Goal: Find specific page/section: Find specific page/section

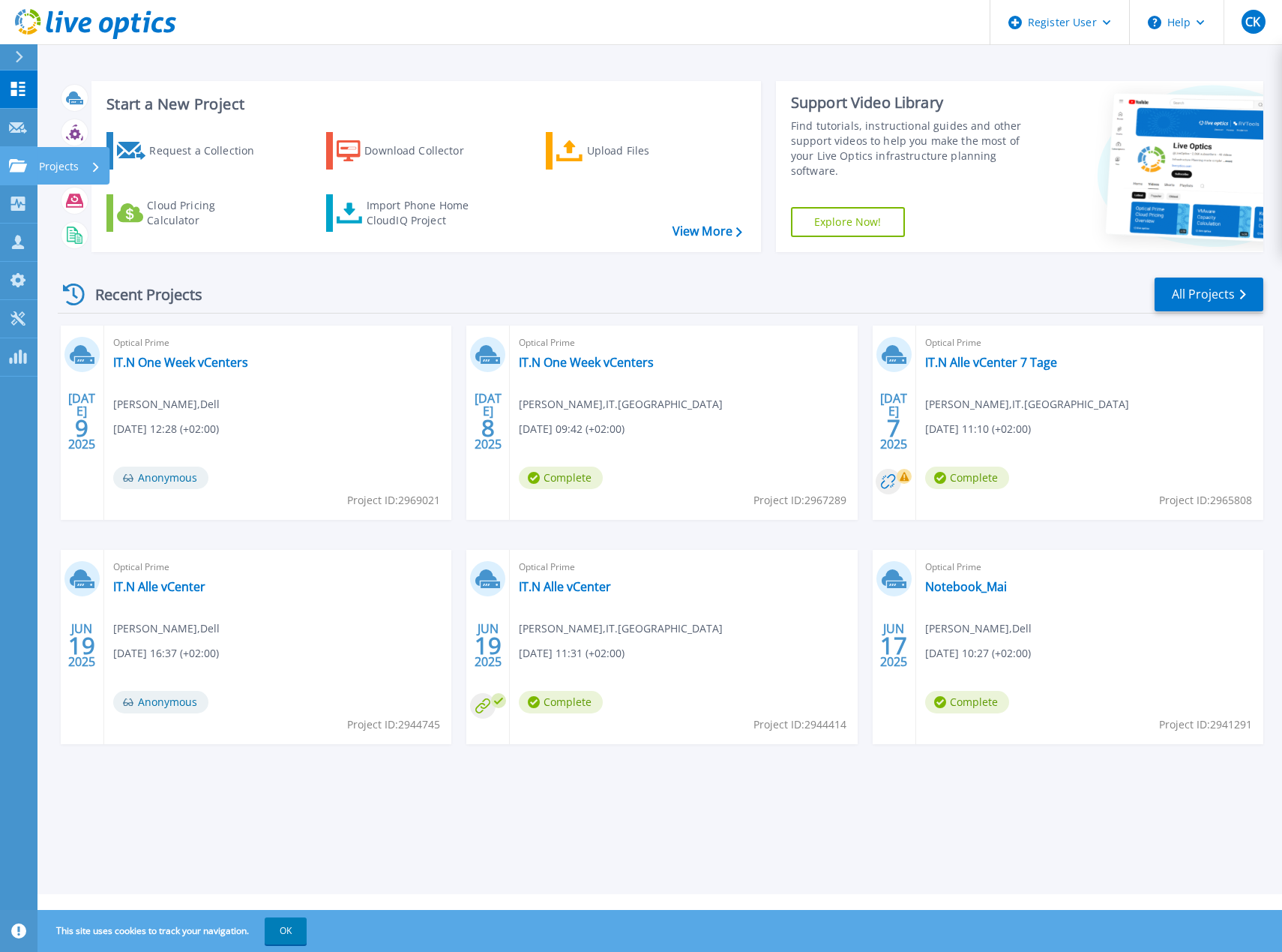
click at [21, 159] on div at bounding box center [18, 165] width 18 height 13
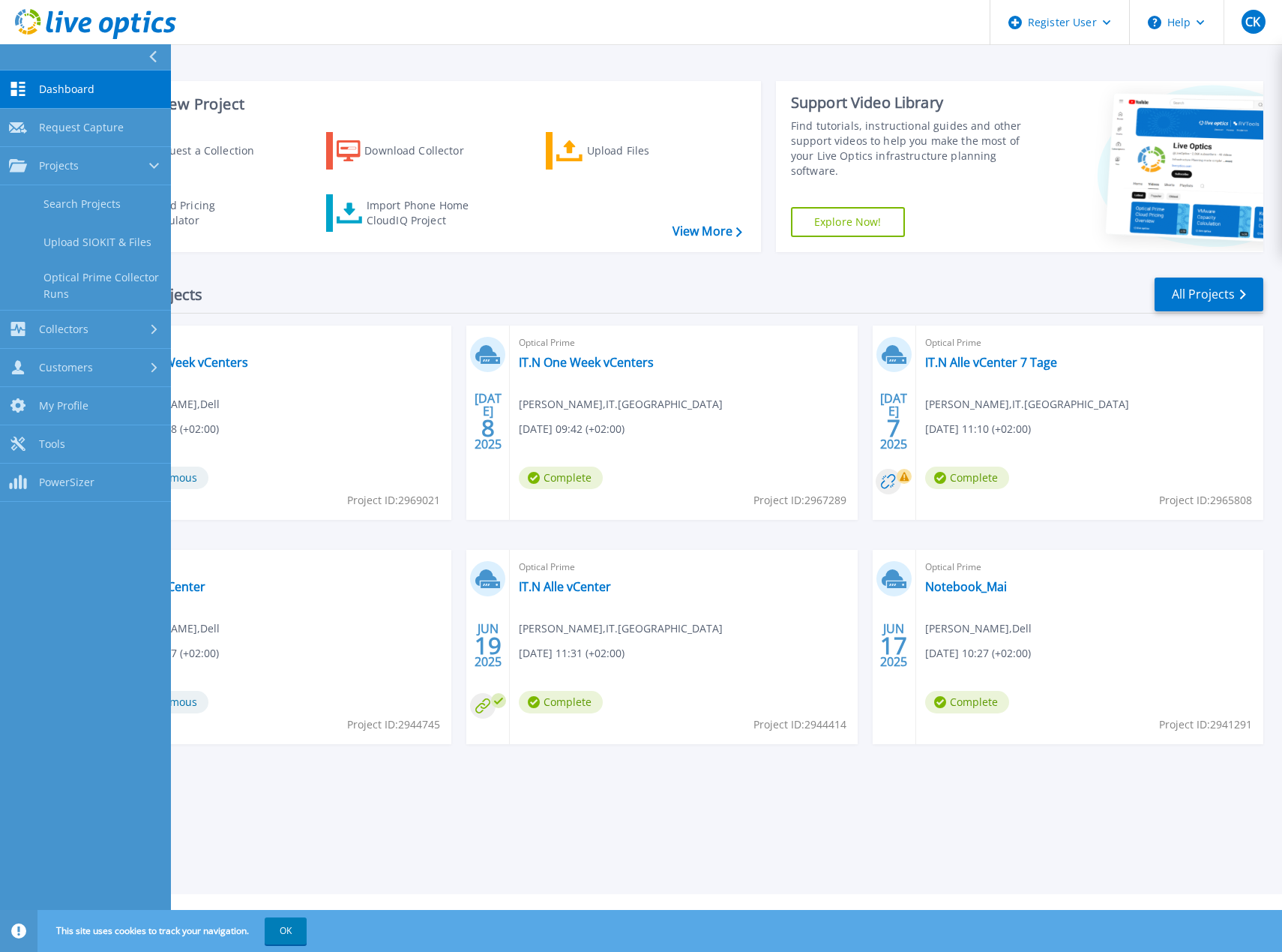
click at [420, 39] on header "Register User Help CK Dell User [PERSON_NAME] [PERSON_NAME][EMAIL_ADDRESS][DOMA…" at bounding box center [641, 22] width 1282 height 45
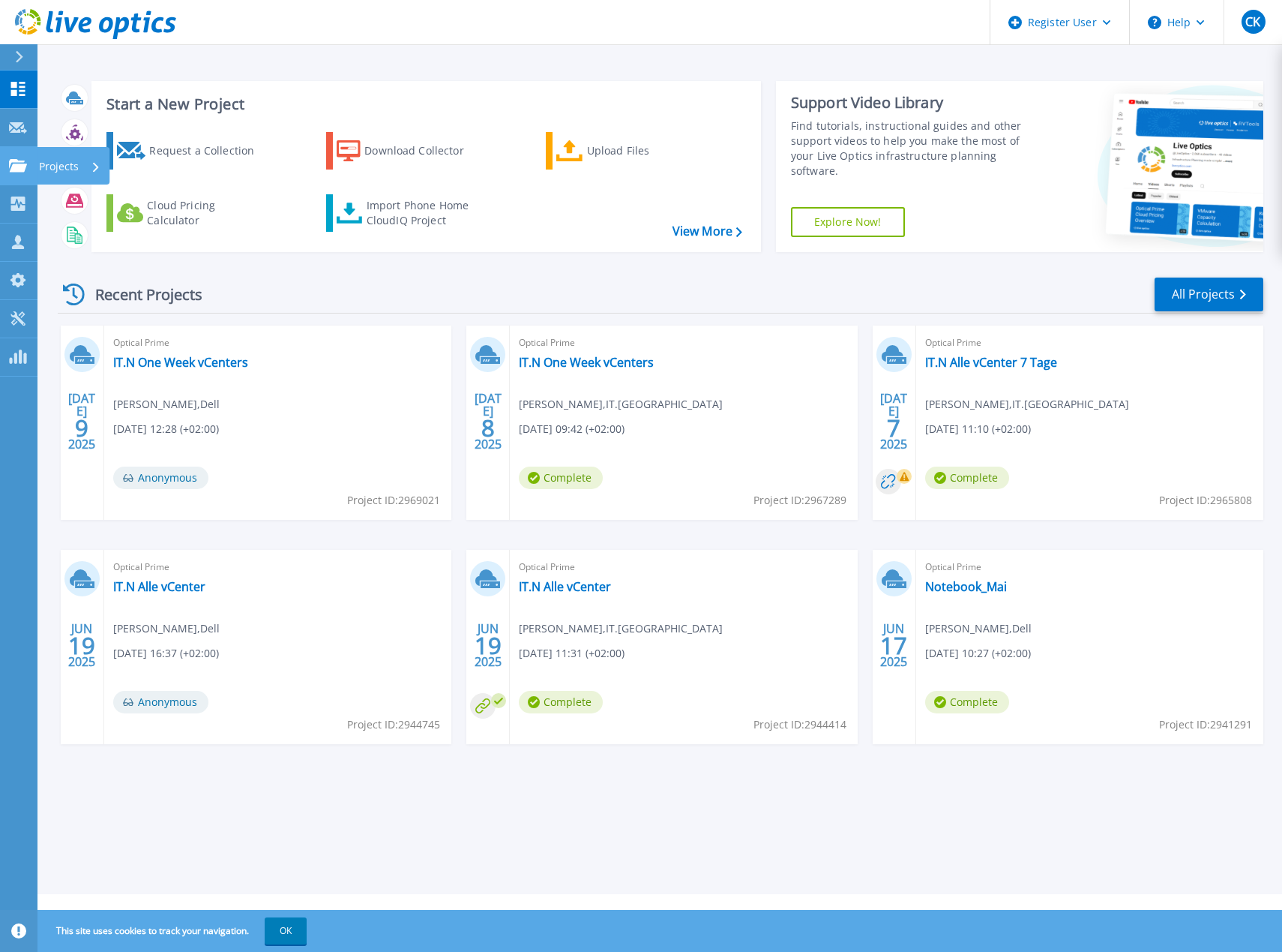
click at [10, 164] on icon at bounding box center [18, 165] width 18 height 13
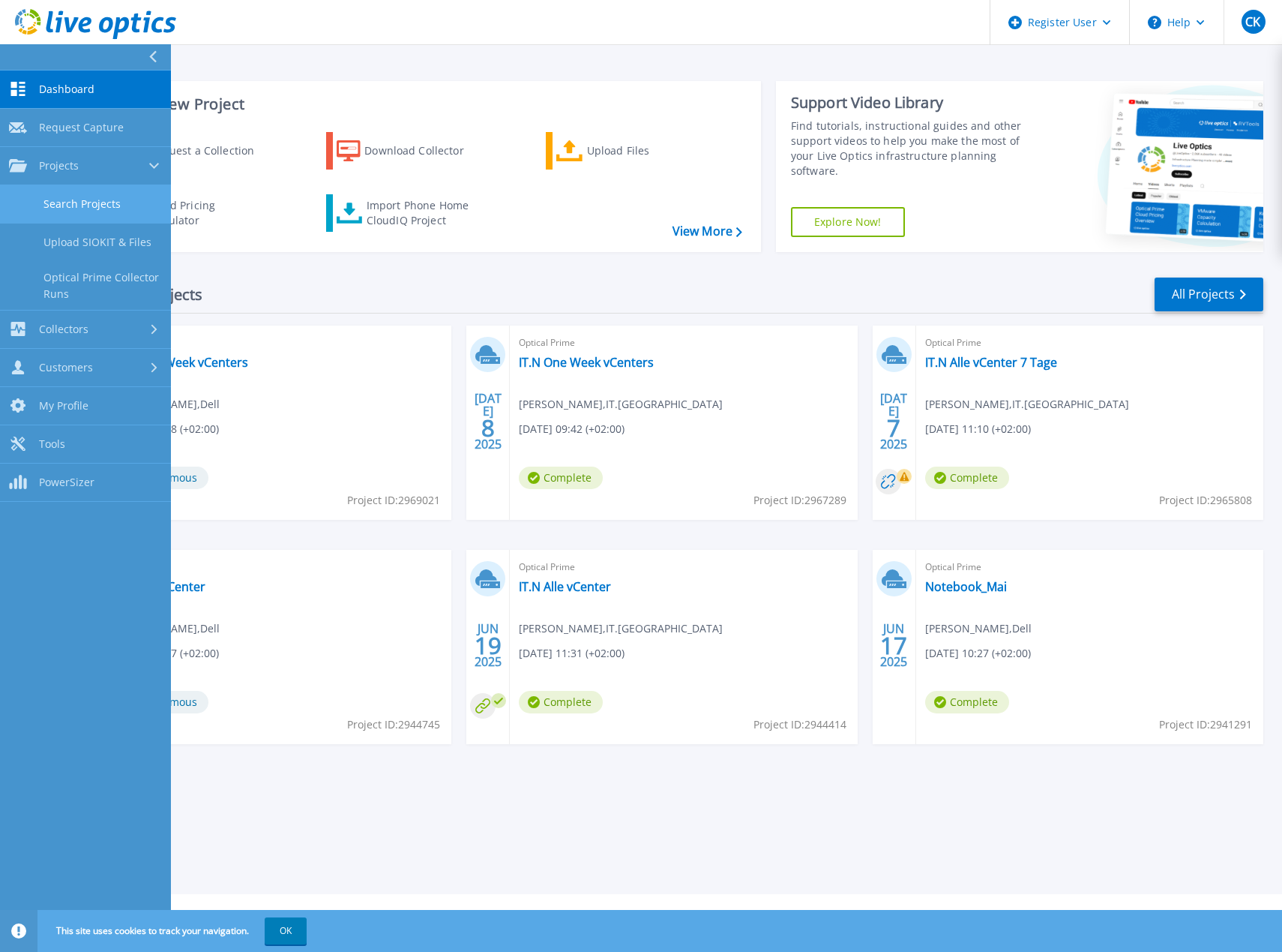
click at [67, 204] on link "Search Projects" at bounding box center [85, 205] width 171 height 39
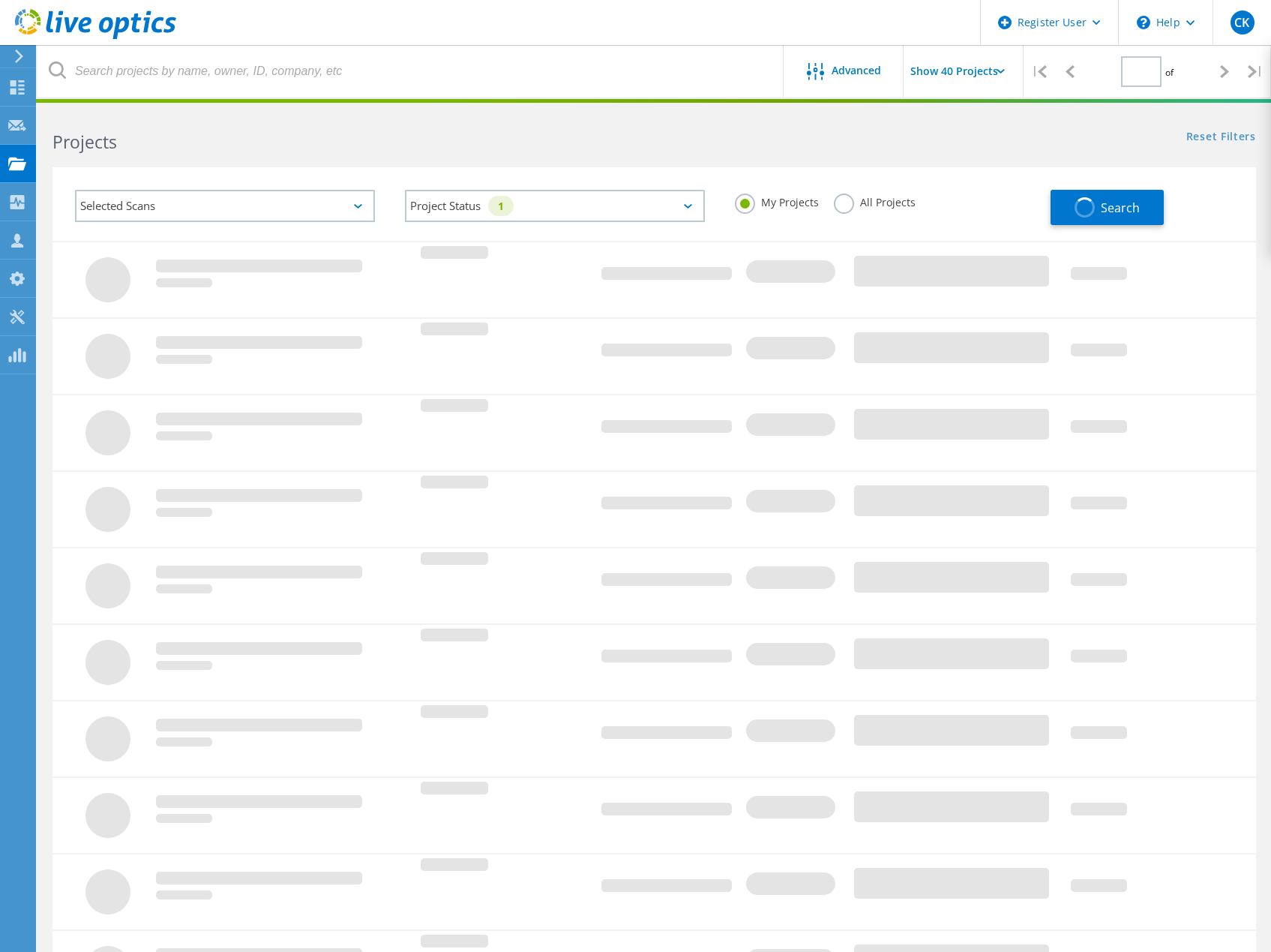
type input "1"
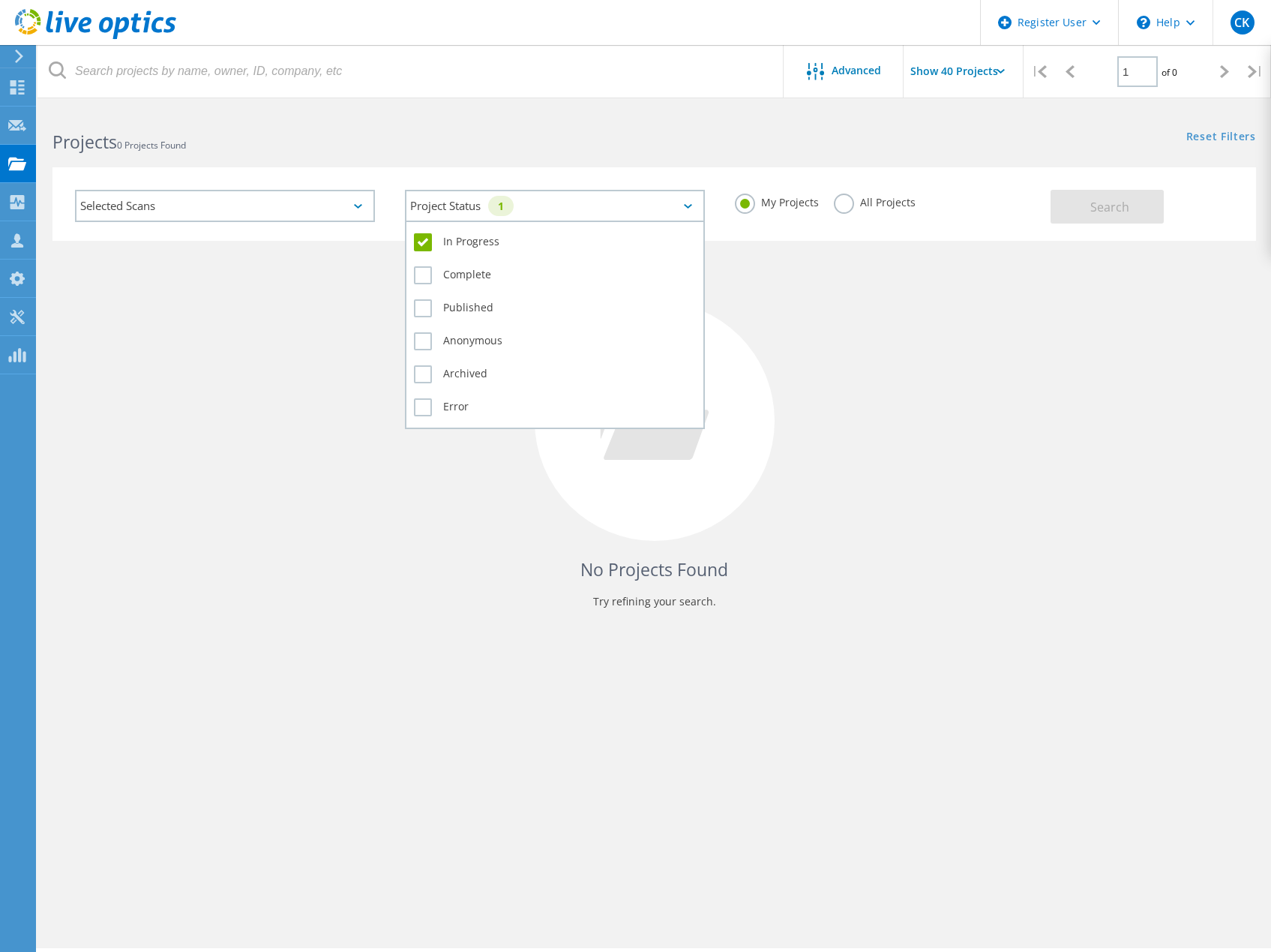
click at [670, 211] on div "Project Status 1" at bounding box center [555, 206] width 300 height 32
click at [427, 240] on label "In Progress" at bounding box center [554, 242] width 282 height 18
click at [0, 0] on input "In Progress" at bounding box center [0, 0] width 0 height 0
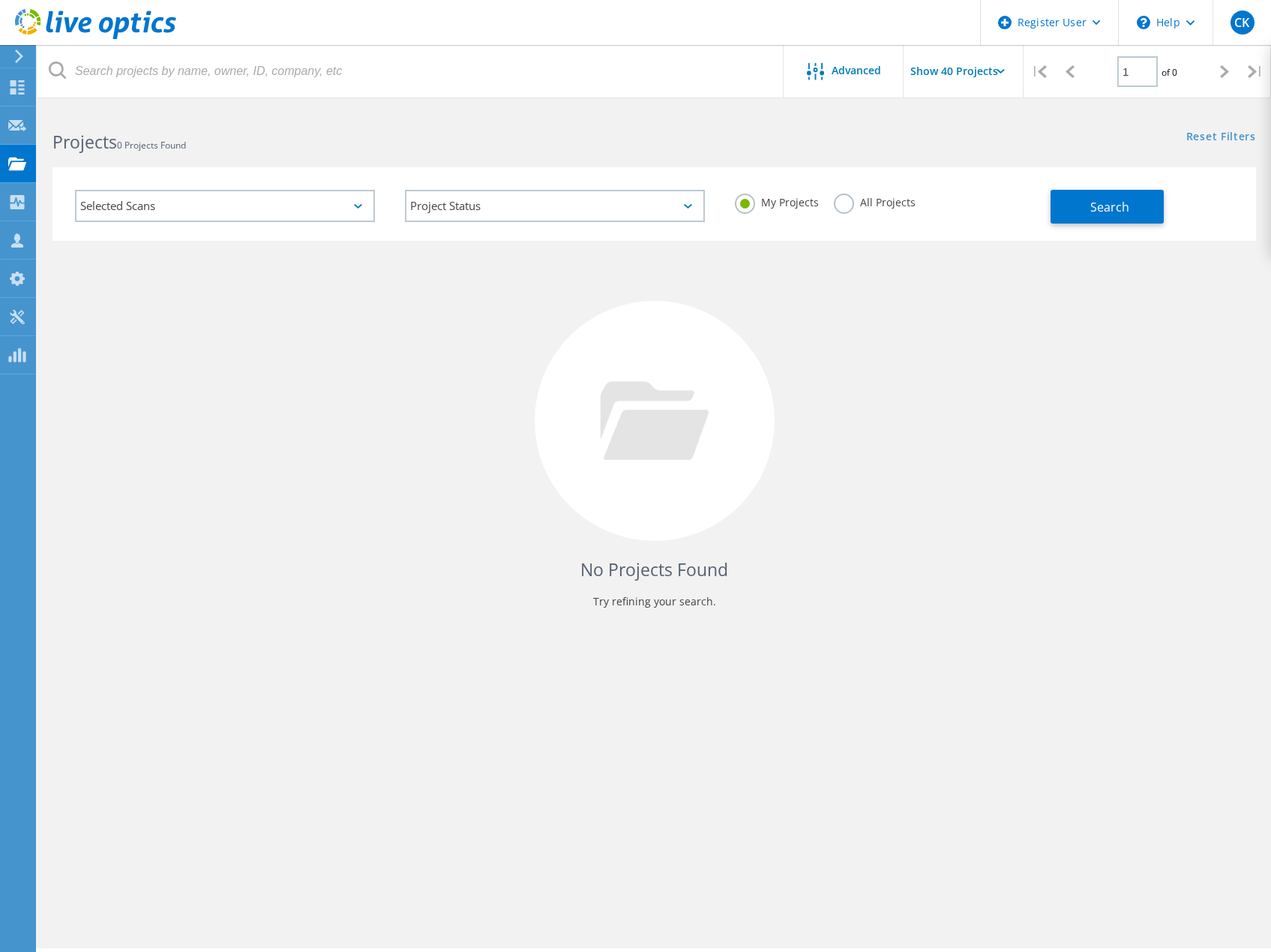
click at [851, 207] on label "All Projects" at bounding box center [875, 200] width 82 height 14
click at [0, 0] on input "All Projects" at bounding box center [0, 0] width 0 height 0
click at [1126, 216] on button "Search" at bounding box center [1107, 206] width 113 height 33
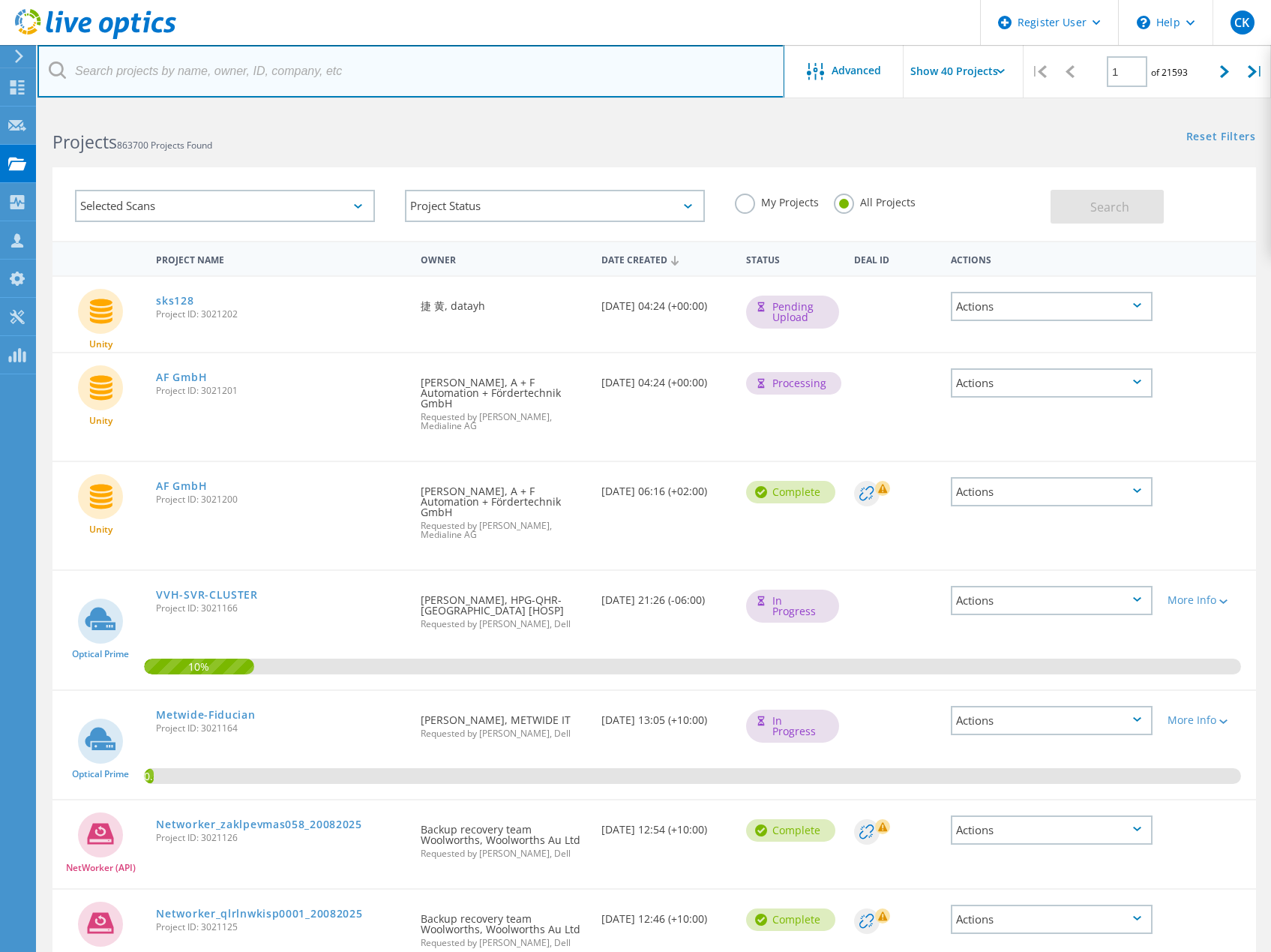
click at [182, 87] on input "text" at bounding box center [411, 71] width 747 height 53
paste input "3020424"
type input "3020424"
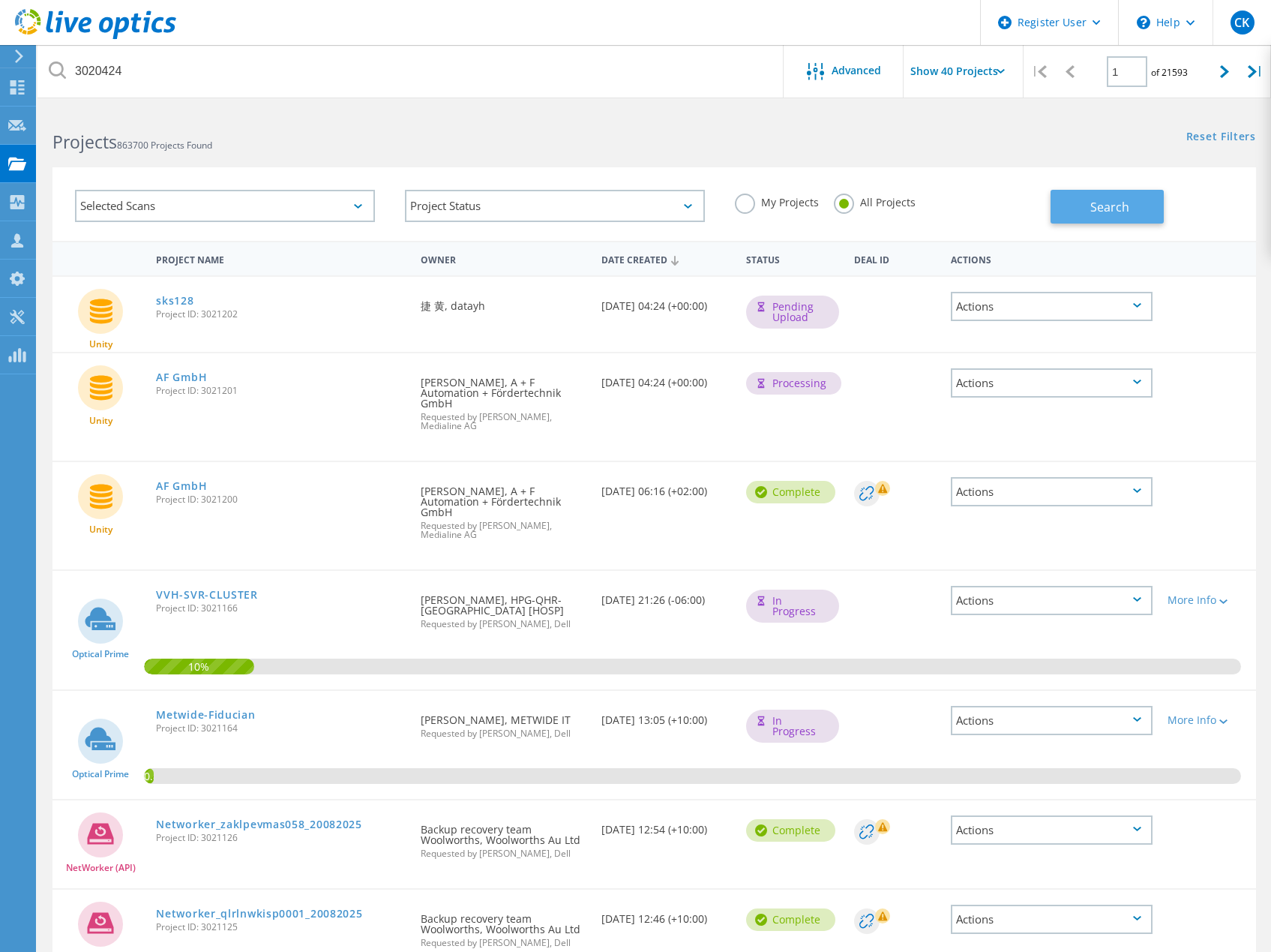
click at [1071, 208] on button "Search" at bounding box center [1107, 206] width 113 height 33
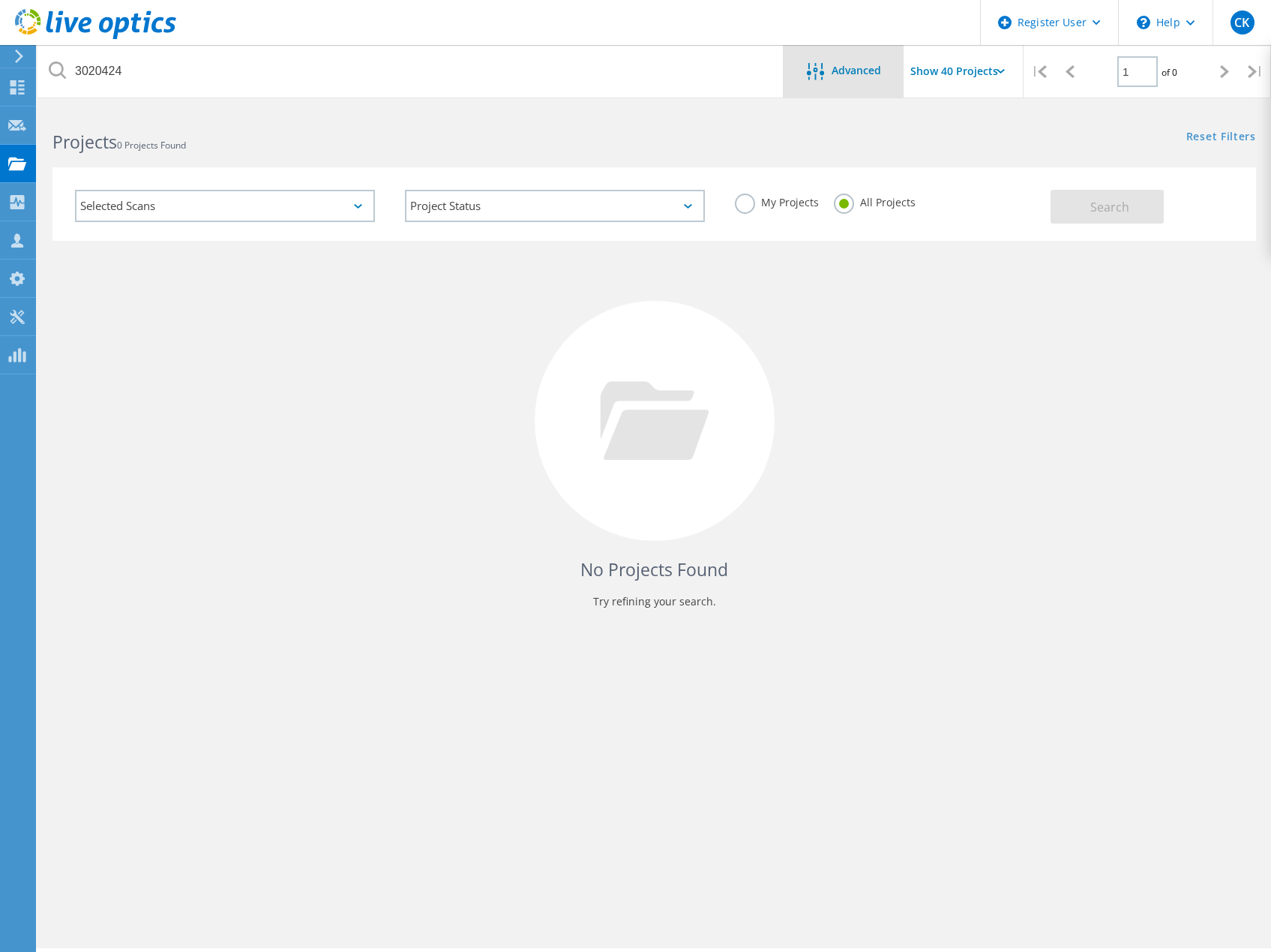
click at [839, 76] on span "Advanced" at bounding box center [856, 70] width 49 height 11
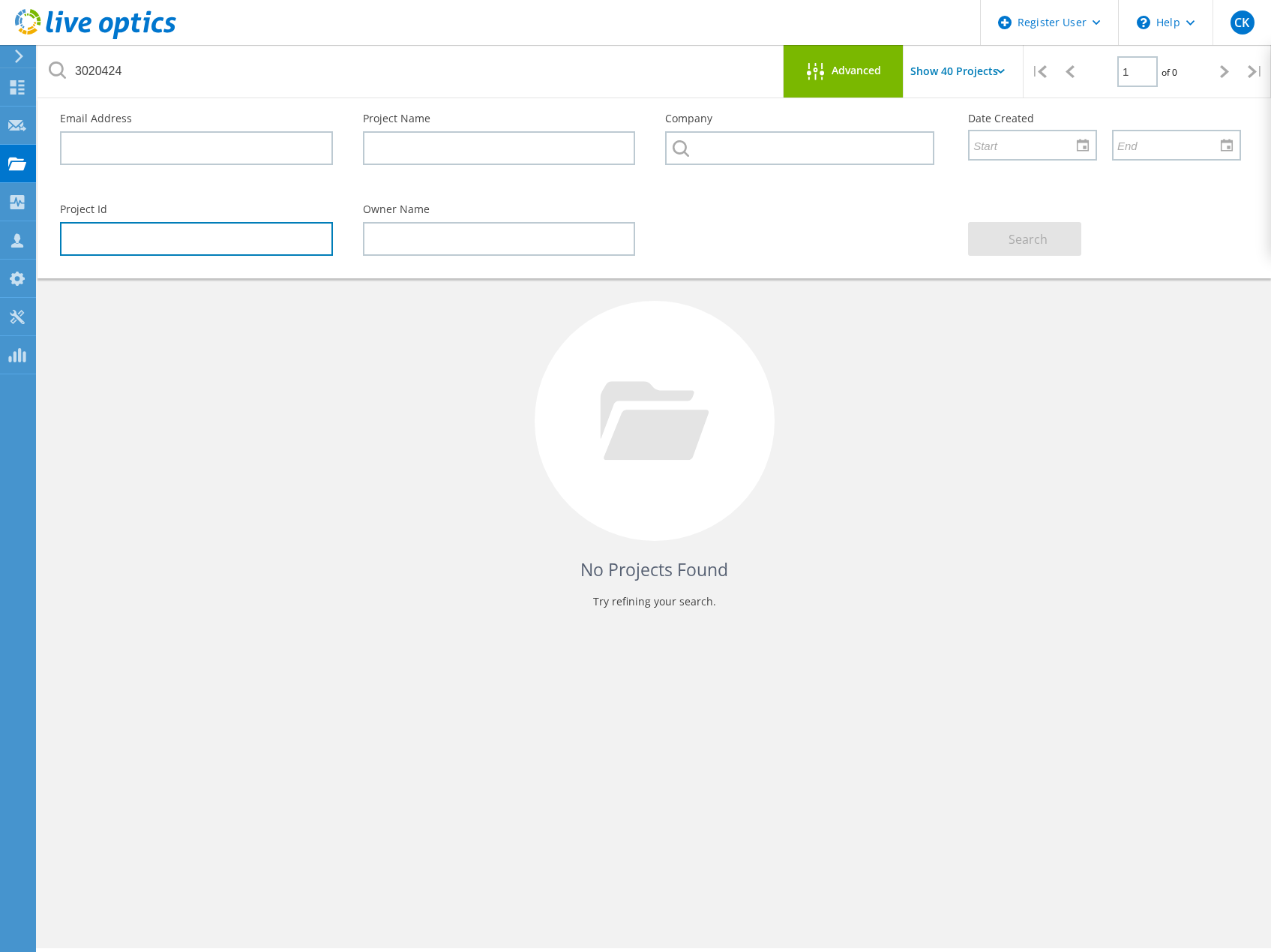
click at [246, 246] on input "text" at bounding box center [196, 239] width 273 height 33
paste input "3020424"
type input "3020424"
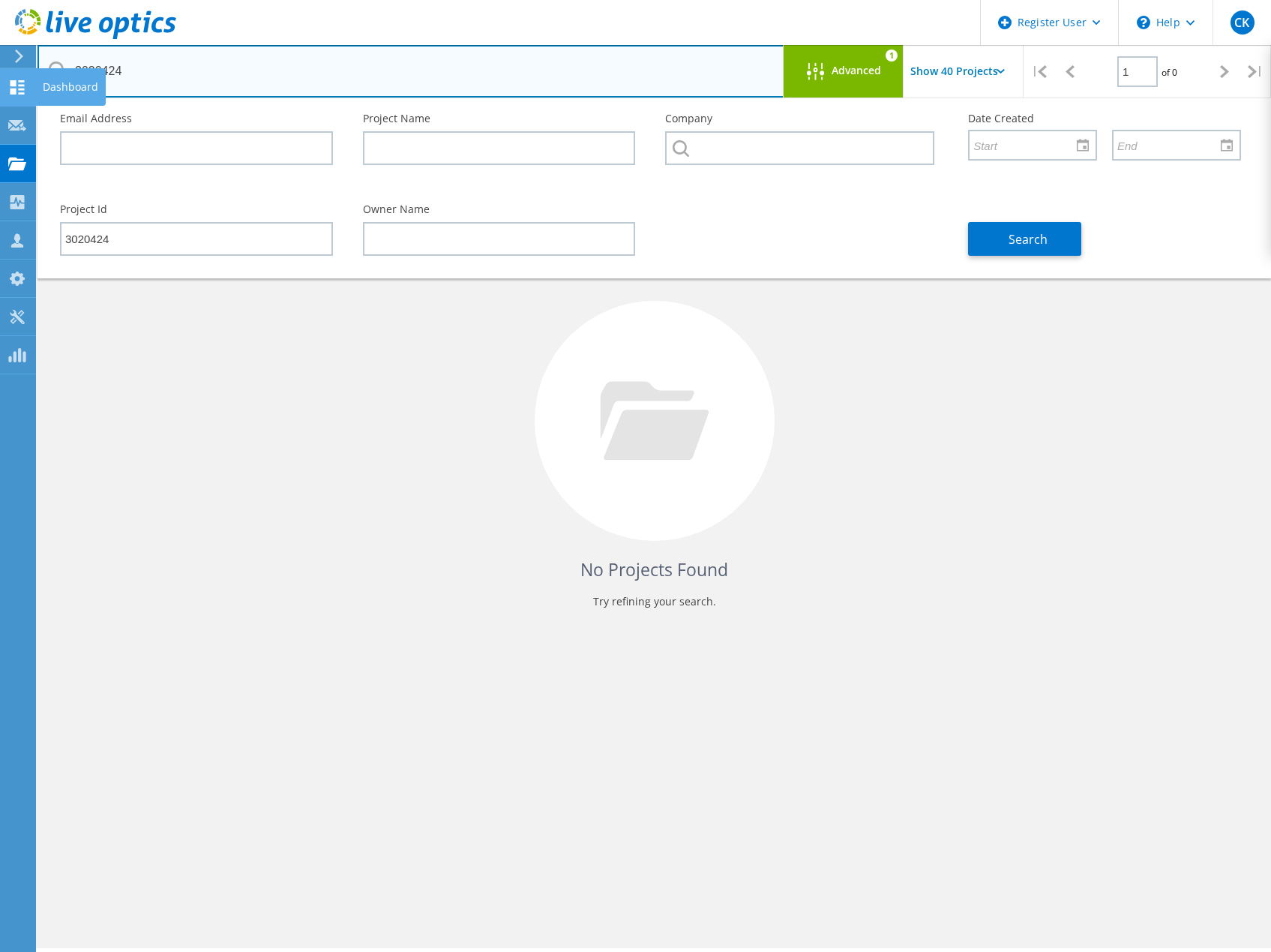
drag, startPoint x: 210, startPoint y: 76, endPoint x: 8, endPoint y: 75, distance: 202.0
click at [11, 109] on div "Register User \n Help Explore Helpful Articles Contact Support CK Dell User Car…" at bounding box center [635, 551] width 1271 height 884
drag, startPoint x: 177, startPoint y: 75, endPoint x: 42, endPoint y: 57, distance: 136.2
click at [42, 57] on input "3020424" at bounding box center [411, 71] width 747 height 53
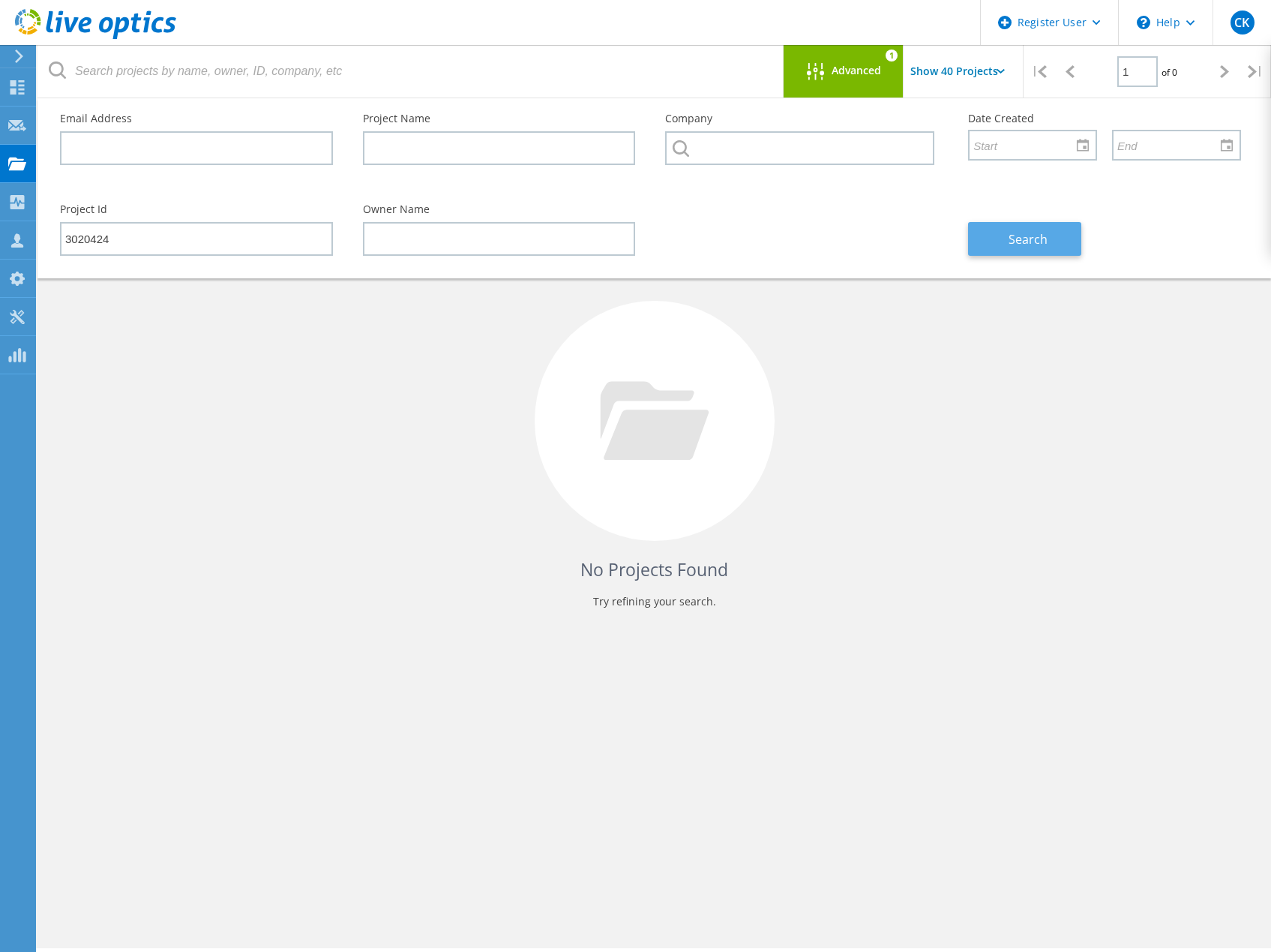
click at [1019, 229] on button "Search" at bounding box center [1024, 239] width 113 height 33
click at [235, 393] on div "No Projects Found Try refining your search." at bounding box center [654, 434] width 1204 height 387
click at [959, 81] on input "Show 40 Projects" at bounding box center [979, 71] width 150 height 53
click at [925, 516] on div "No Projects Found Try refining your search." at bounding box center [654, 434] width 1204 height 387
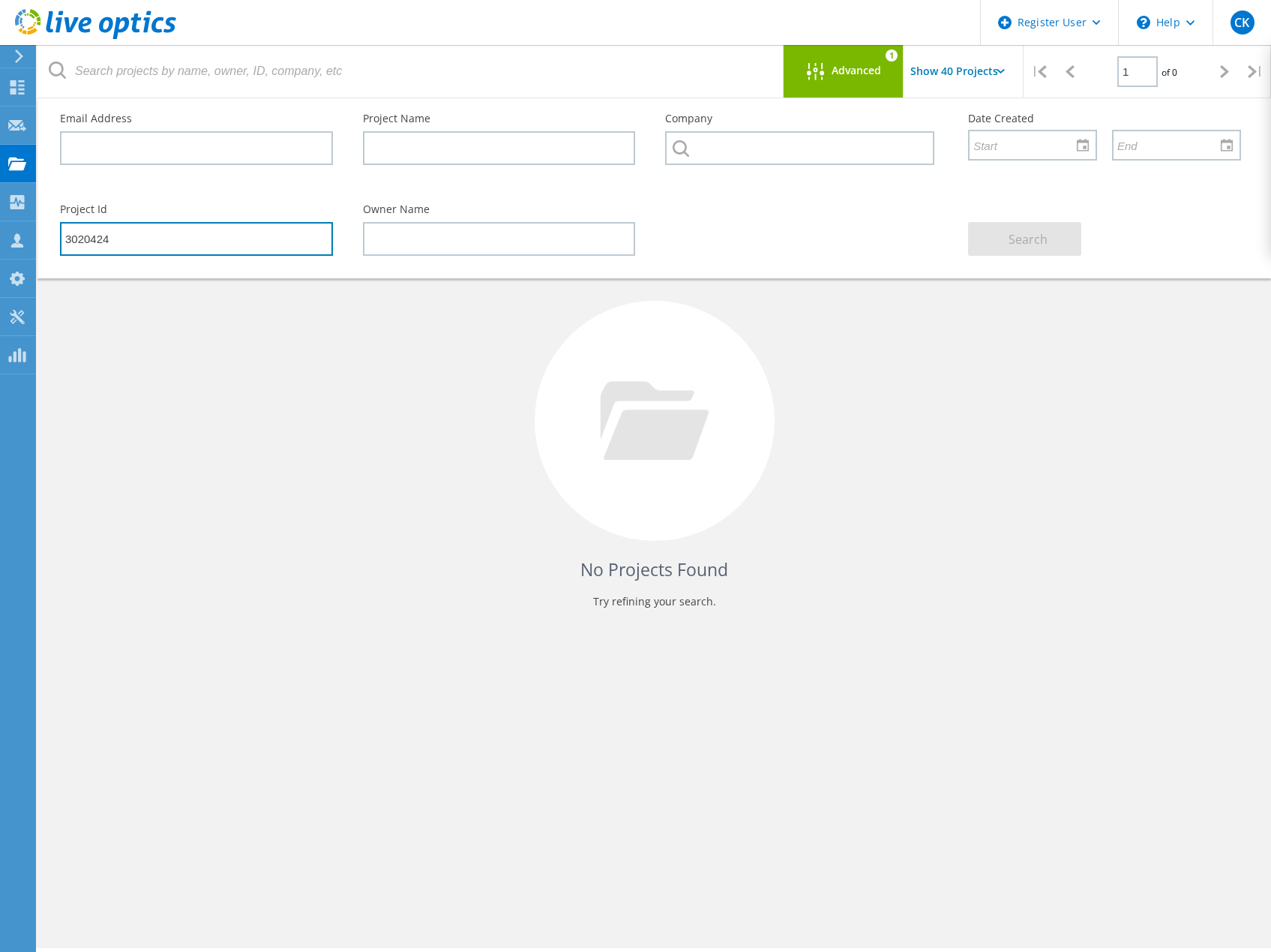
drag, startPoint x: 172, startPoint y: 238, endPoint x: -95, endPoint y: 209, distance: 268.6
click at [0, 209] on html "Register User \n Help Explore Helpful Articles Contact Support CK Dell User Car…" at bounding box center [635, 496] width 1271 height 993
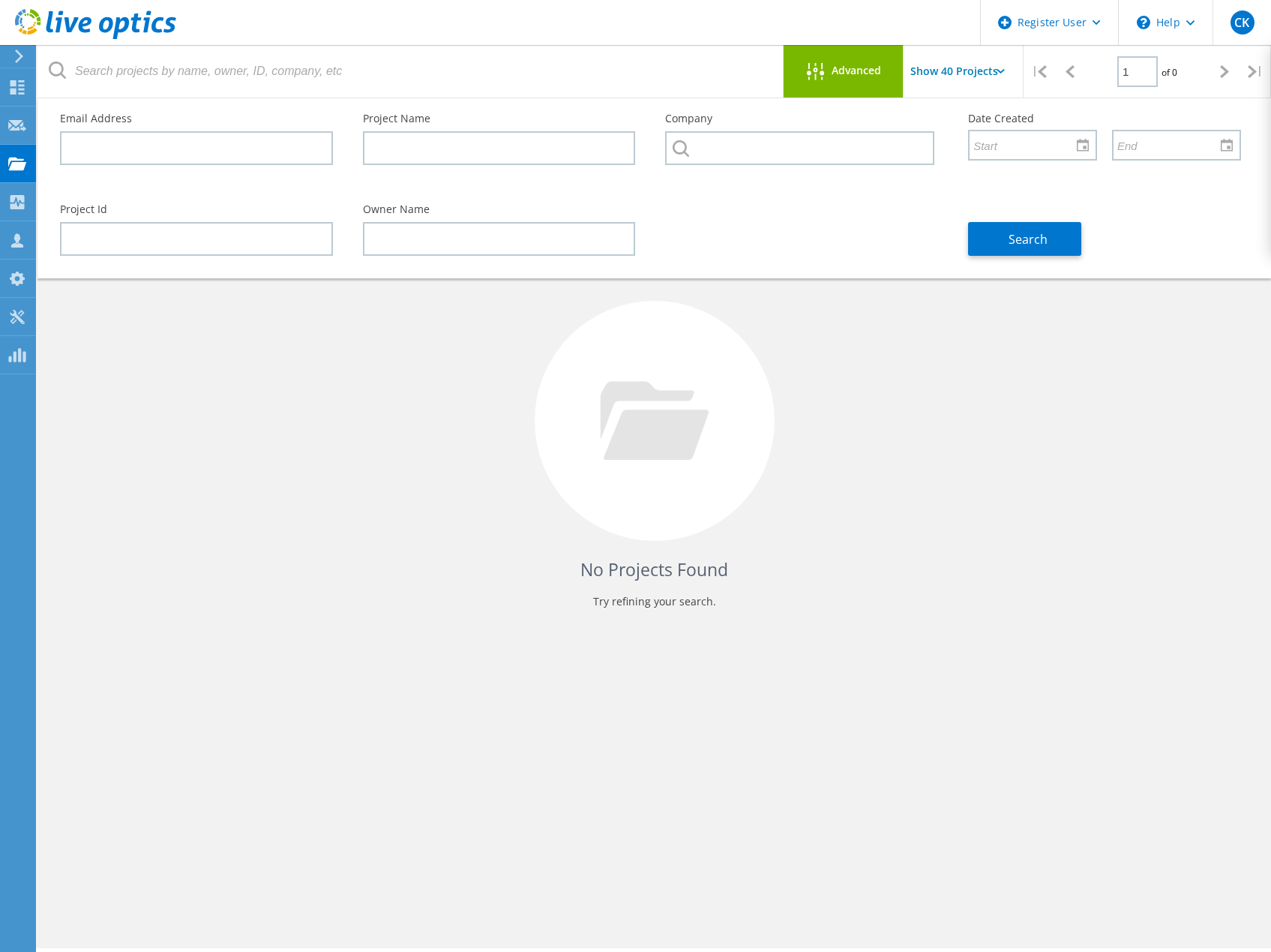
click at [318, 437] on div "No Projects Found Try refining your search." at bounding box center [654, 434] width 1204 height 387
click at [425, 136] on input "text" at bounding box center [499, 148] width 273 height 33
paste input "EUF-SAN-Analyse"
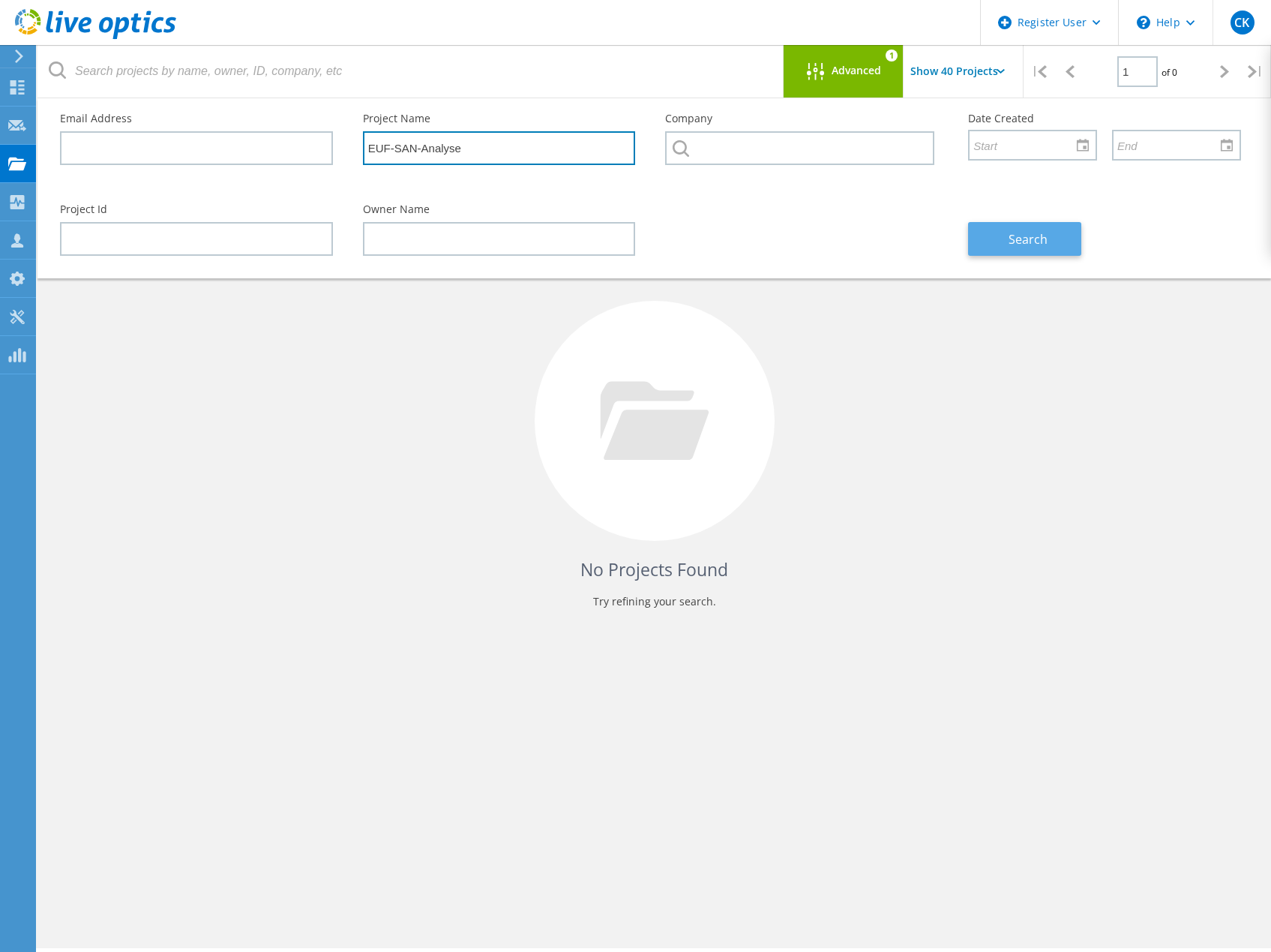
type input "EUF-SAN-Analyse"
click at [1045, 240] on span "Search" at bounding box center [1029, 239] width 39 height 17
drag, startPoint x: 547, startPoint y: 136, endPoint x: 223, endPoint y: 128, distance: 324.1
click at [223, 128] on div "Email Address Project Name EUF-SAN-Analyse Company Date Created" at bounding box center [650, 143] width 1211 height 90
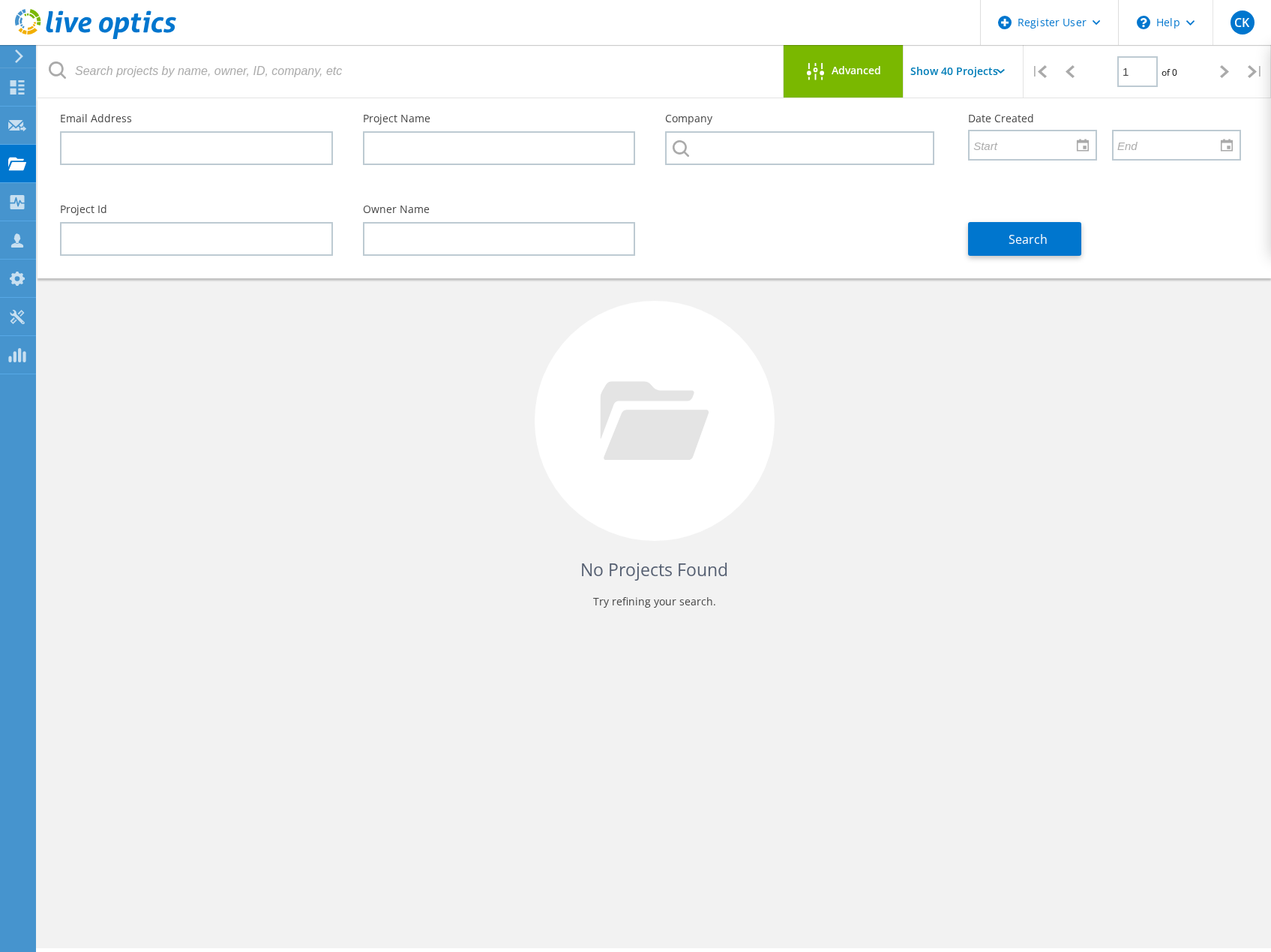
click at [999, 523] on div "No Projects Found Try refining your search." at bounding box center [654, 434] width 1204 height 387
click at [874, 77] on div "Advanced" at bounding box center [843, 72] width 120 height 18
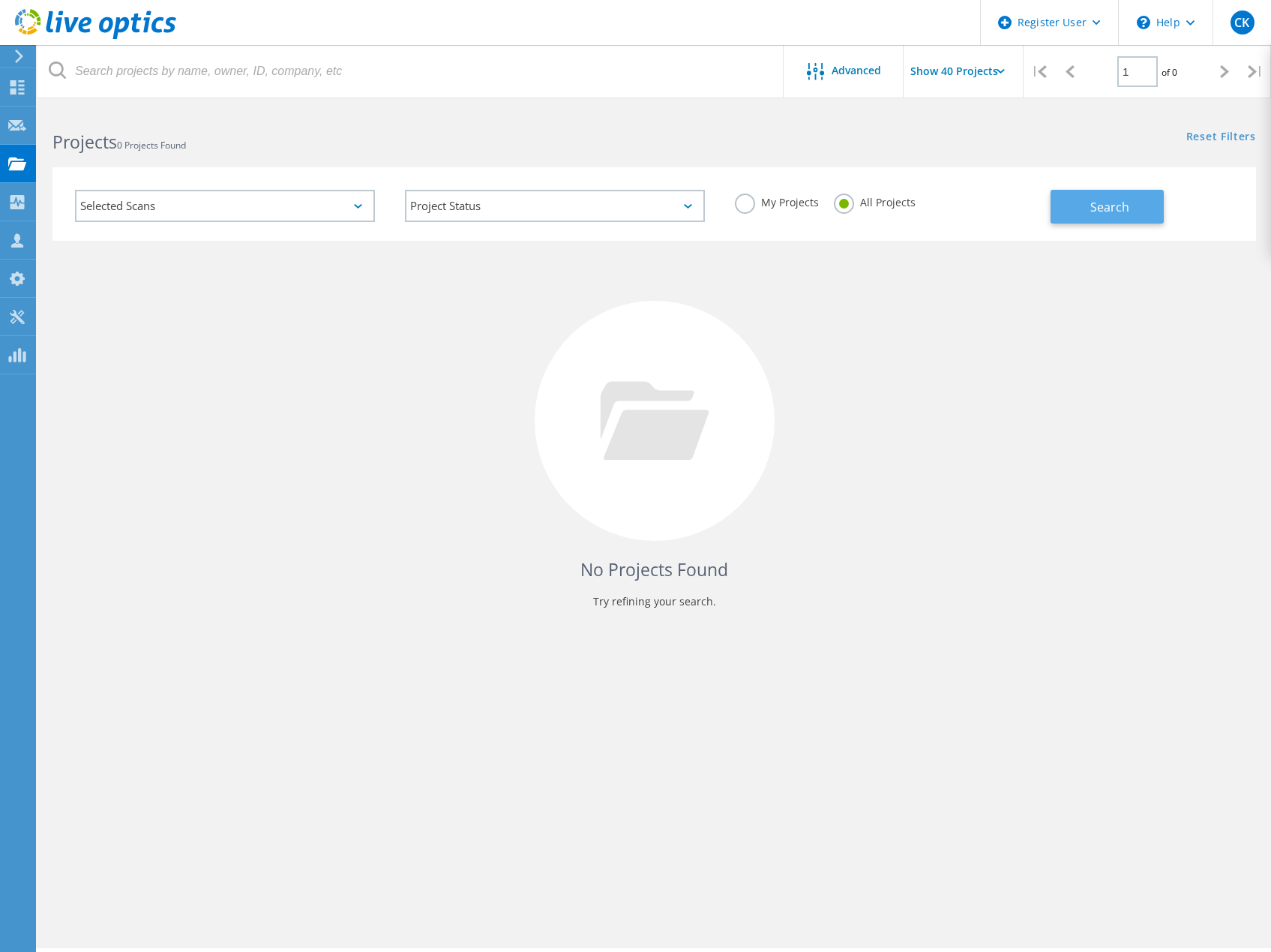
click at [1110, 208] on span "Search" at bounding box center [1110, 206] width 39 height 17
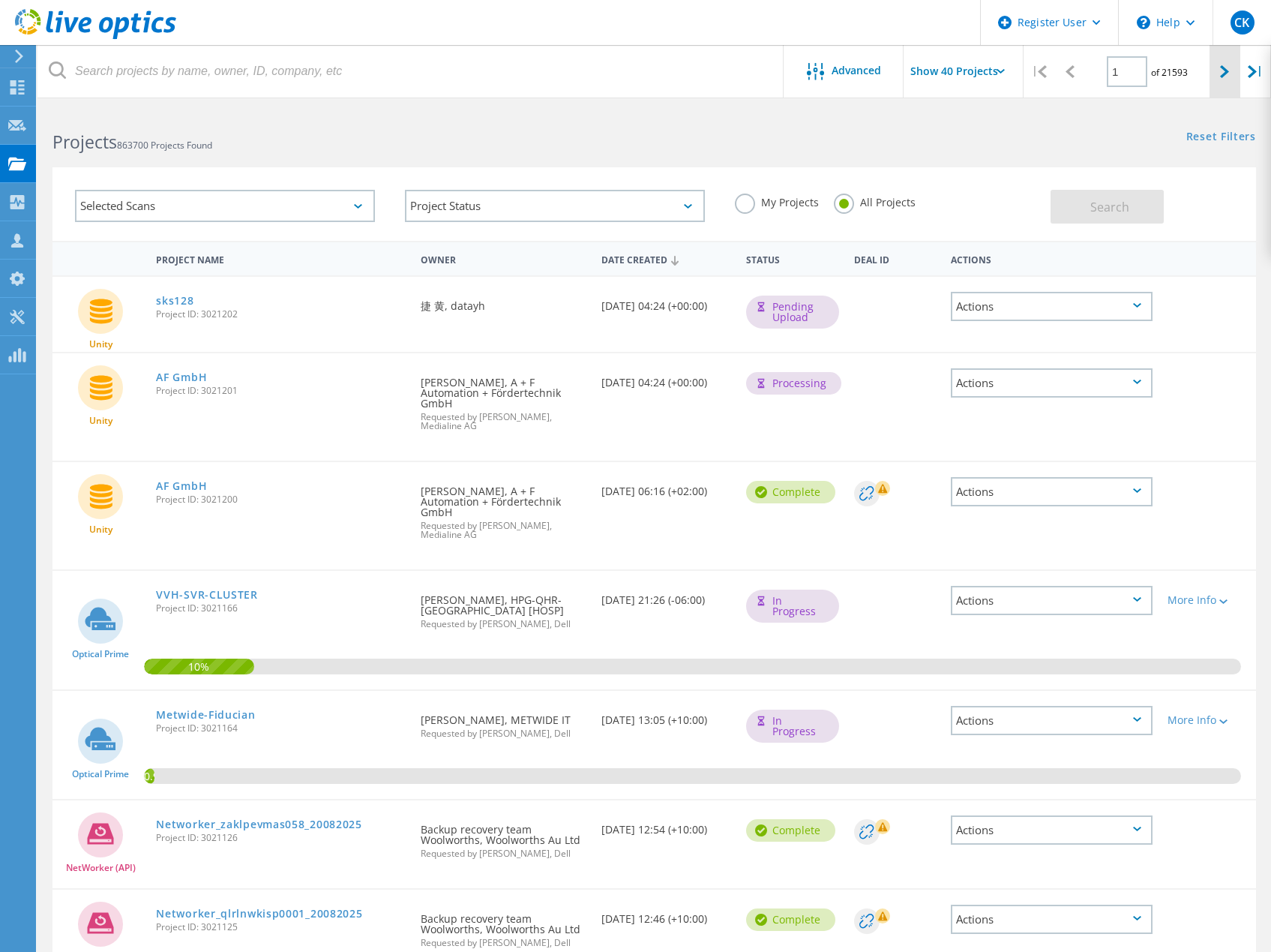
click at [1220, 75] on div at bounding box center [1224, 71] width 31 height 54
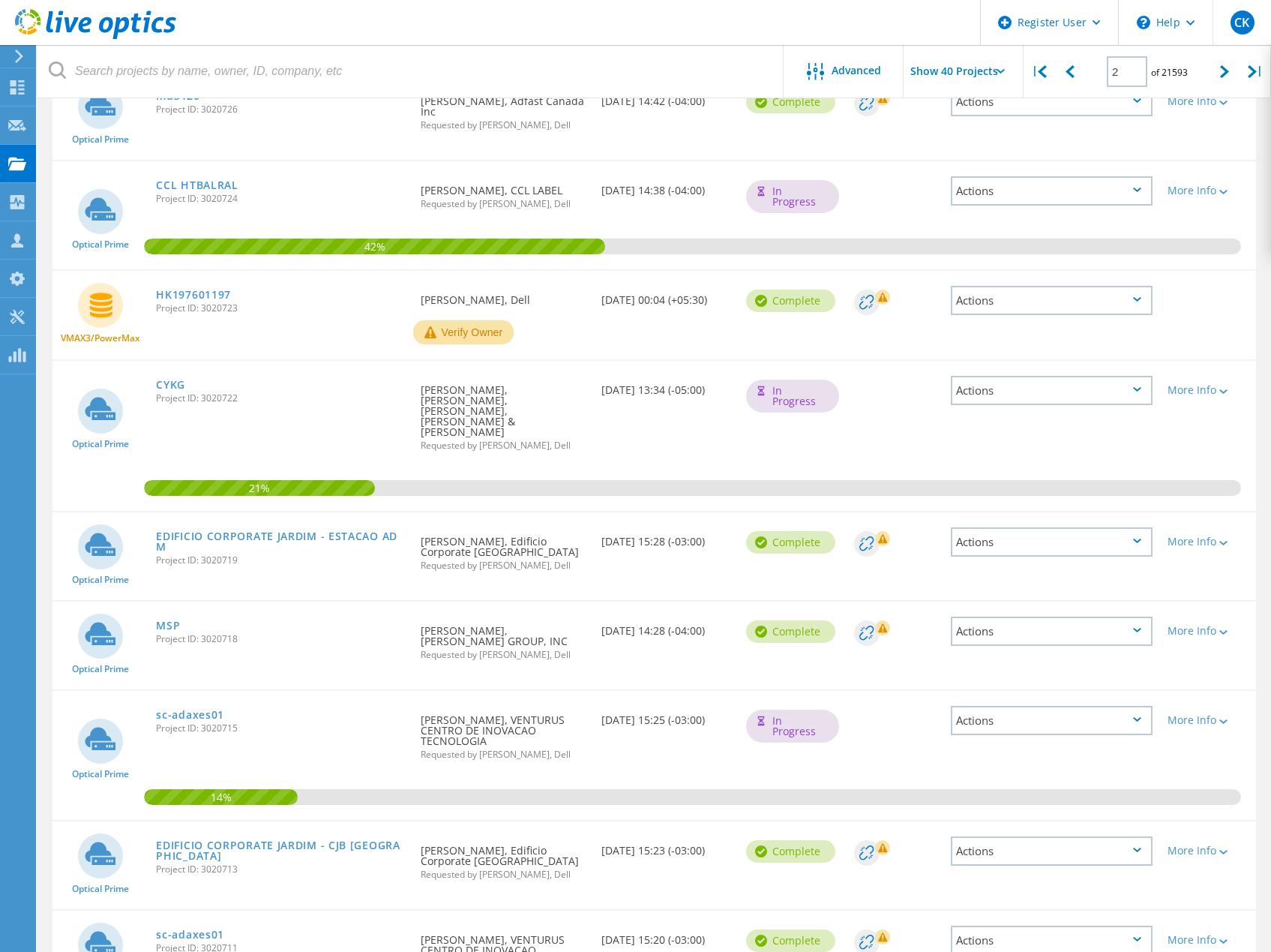
scroll to position [3015, 0]
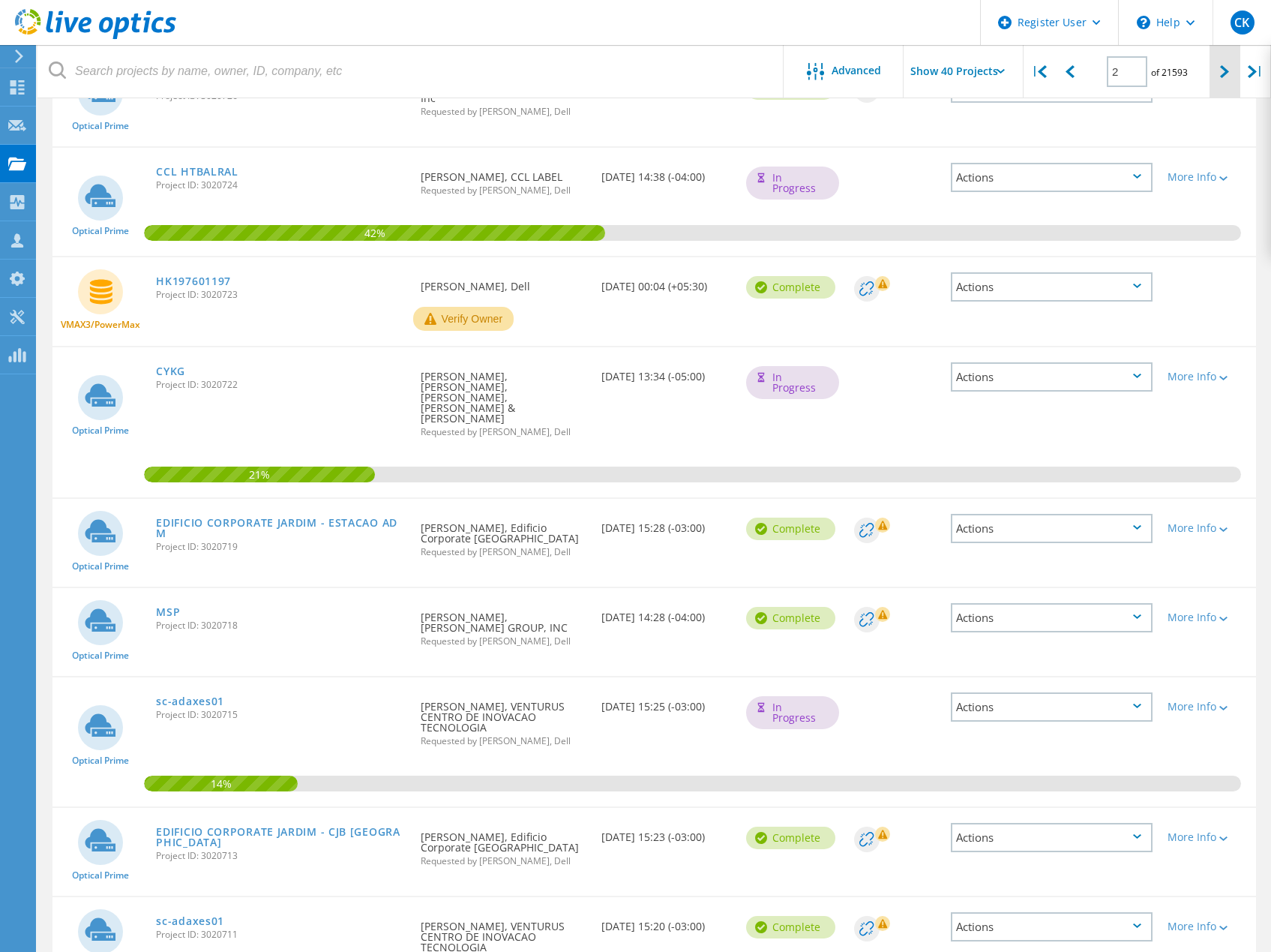
click at [1218, 68] on div at bounding box center [1224, 71] width 31 height 54
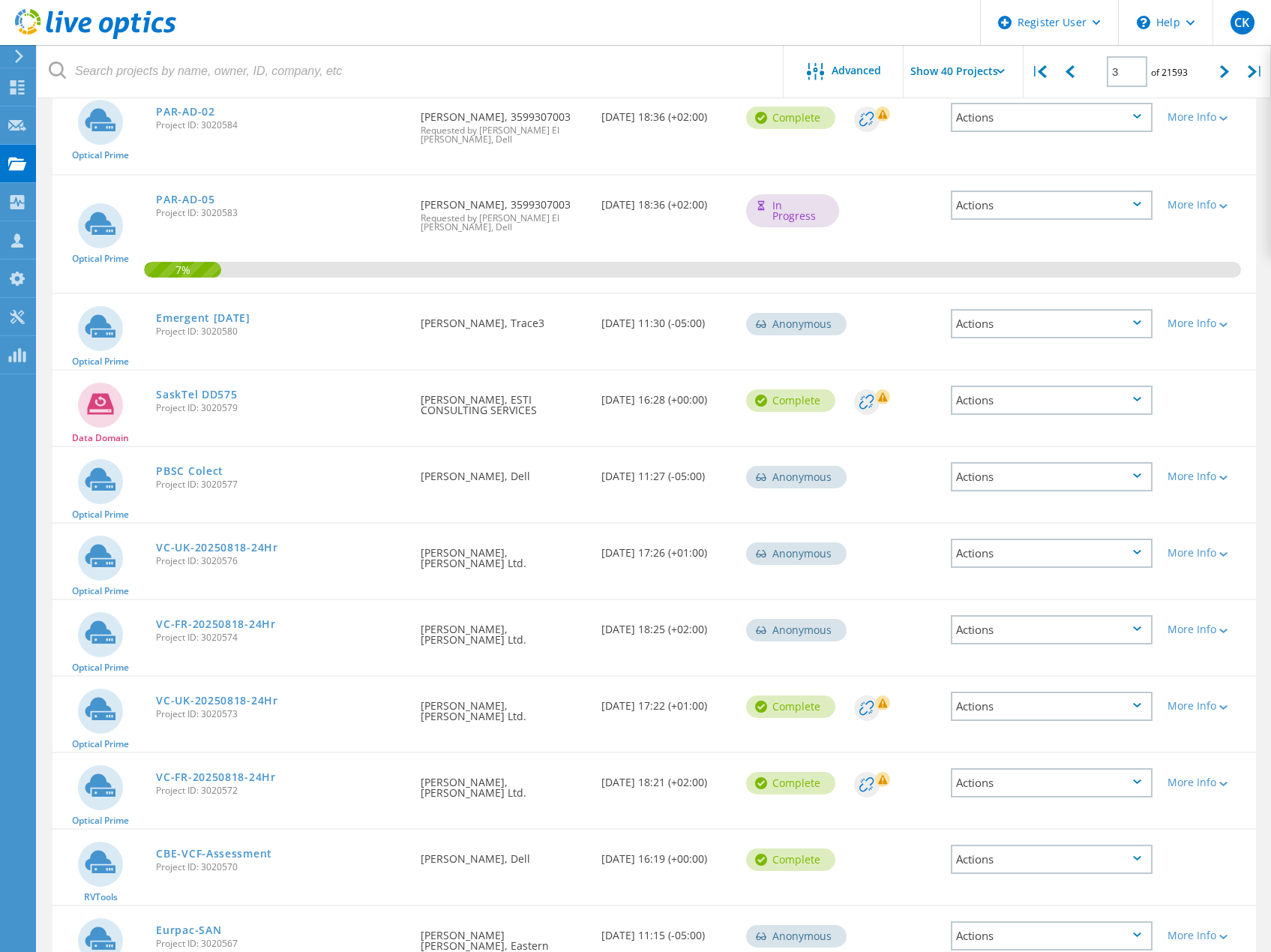
scroll to position [3053, 0]
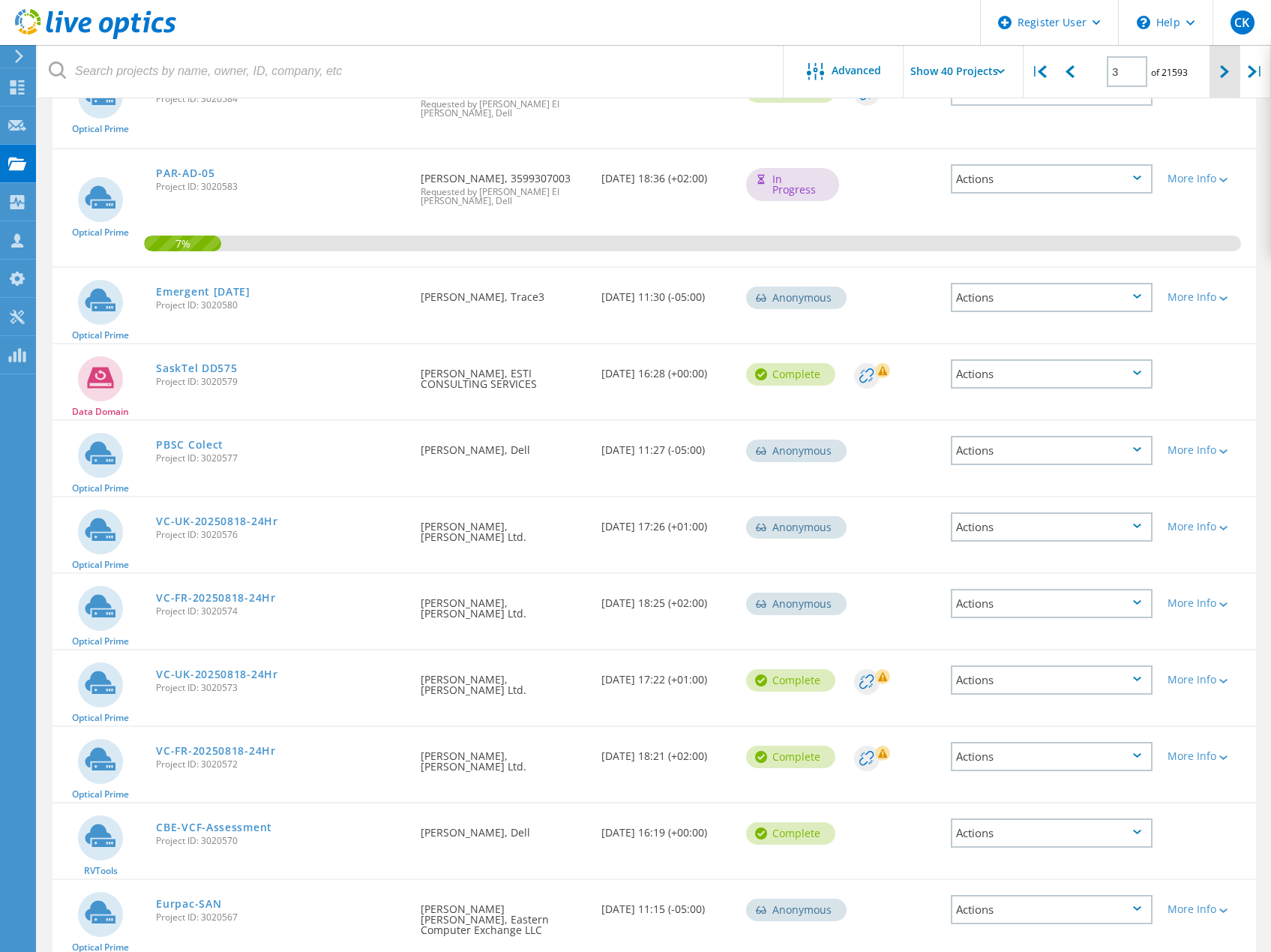
click at [1224, 78] on icon at bounding box center [1224, 71] width 9 height 13
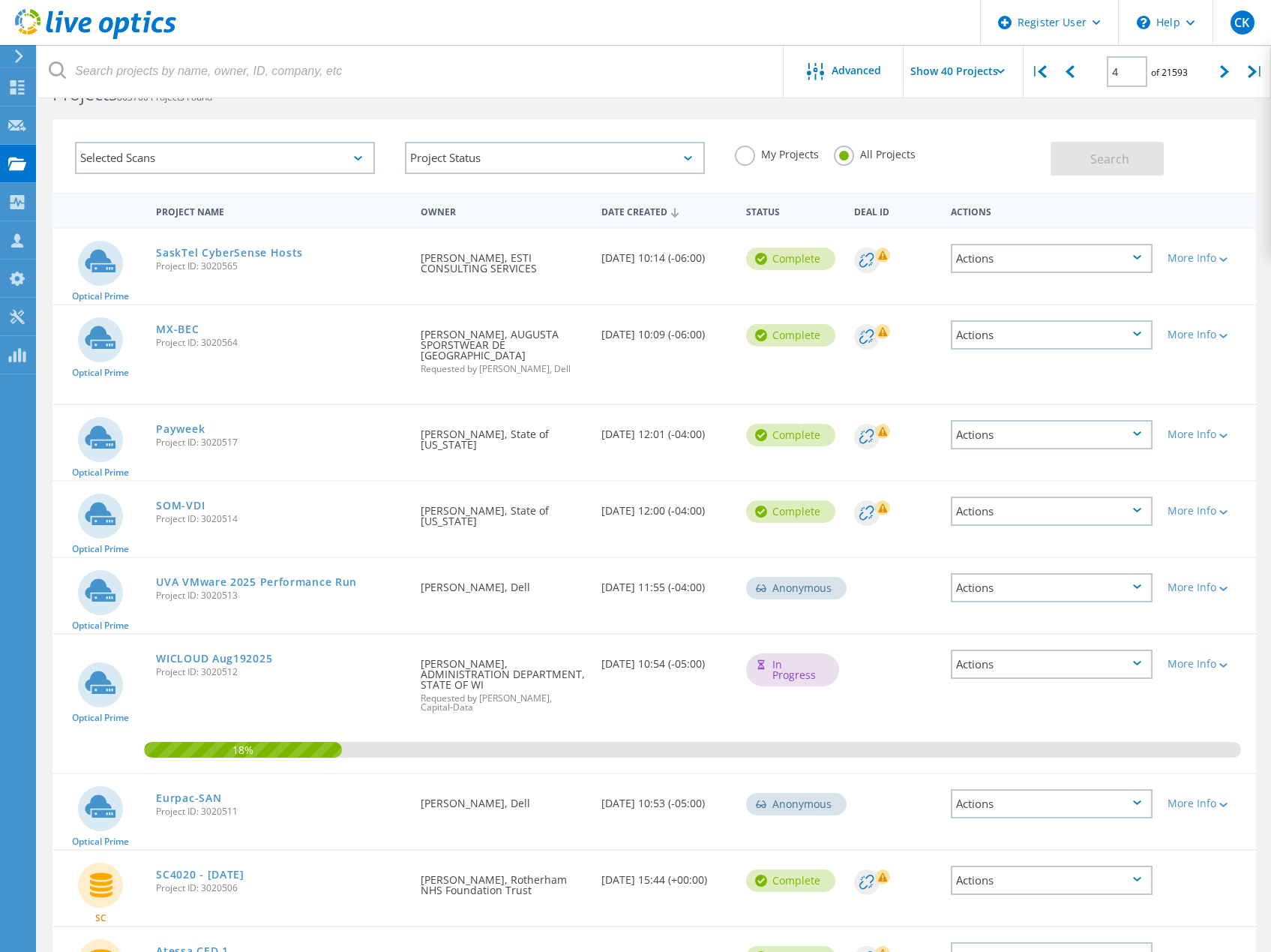
scroll to position [0, 0]
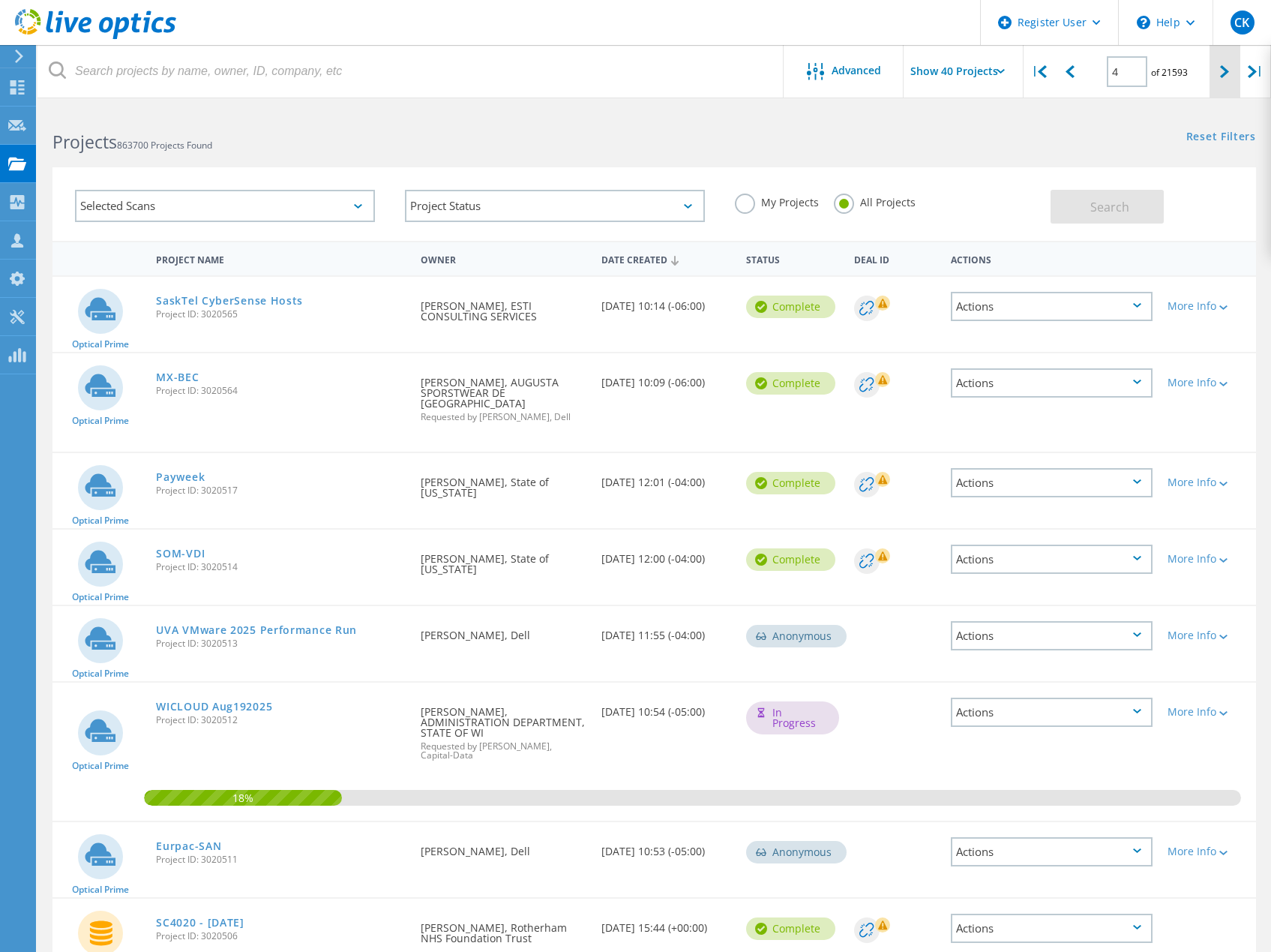
click at [1223, 80] on div at bounding box center [1224, 71] width 31 height 54
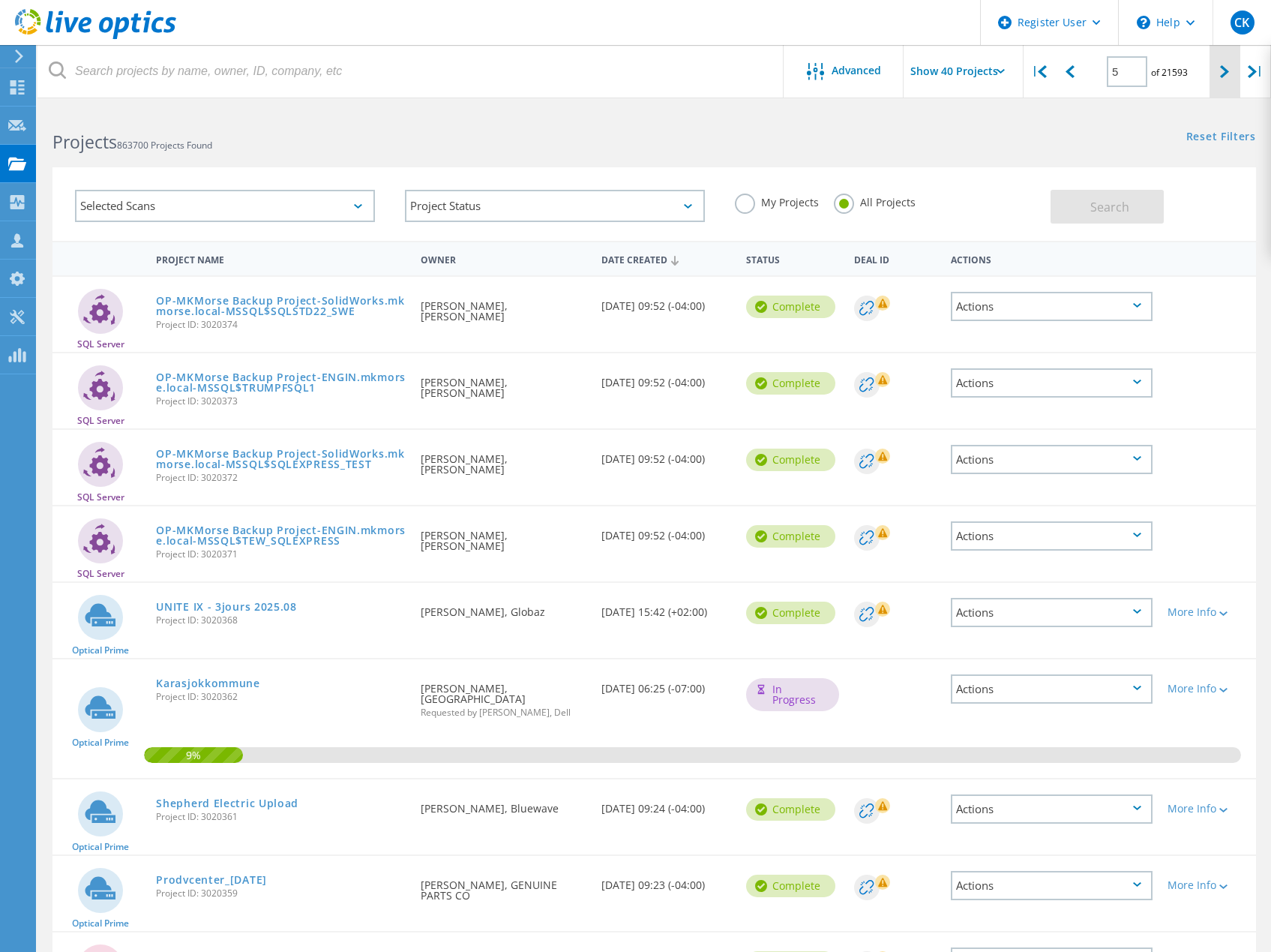
click at [1218, 70] on div at bounding box center [1224, 71] width 31 height 54
type input "6"
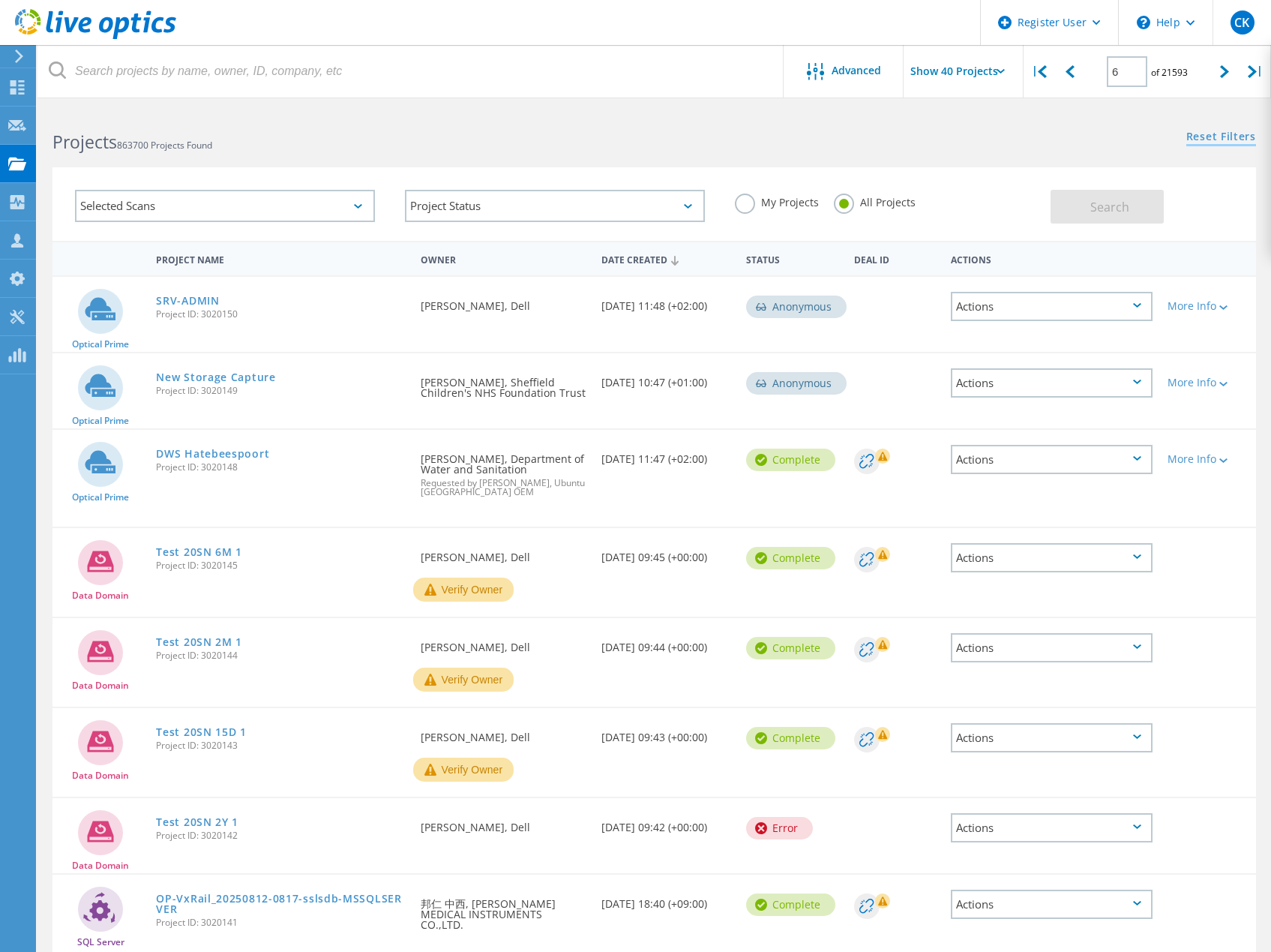
click at [1215, 136] on link "Reset Filters" at bounding box center [1221, 137] width 69 height 13
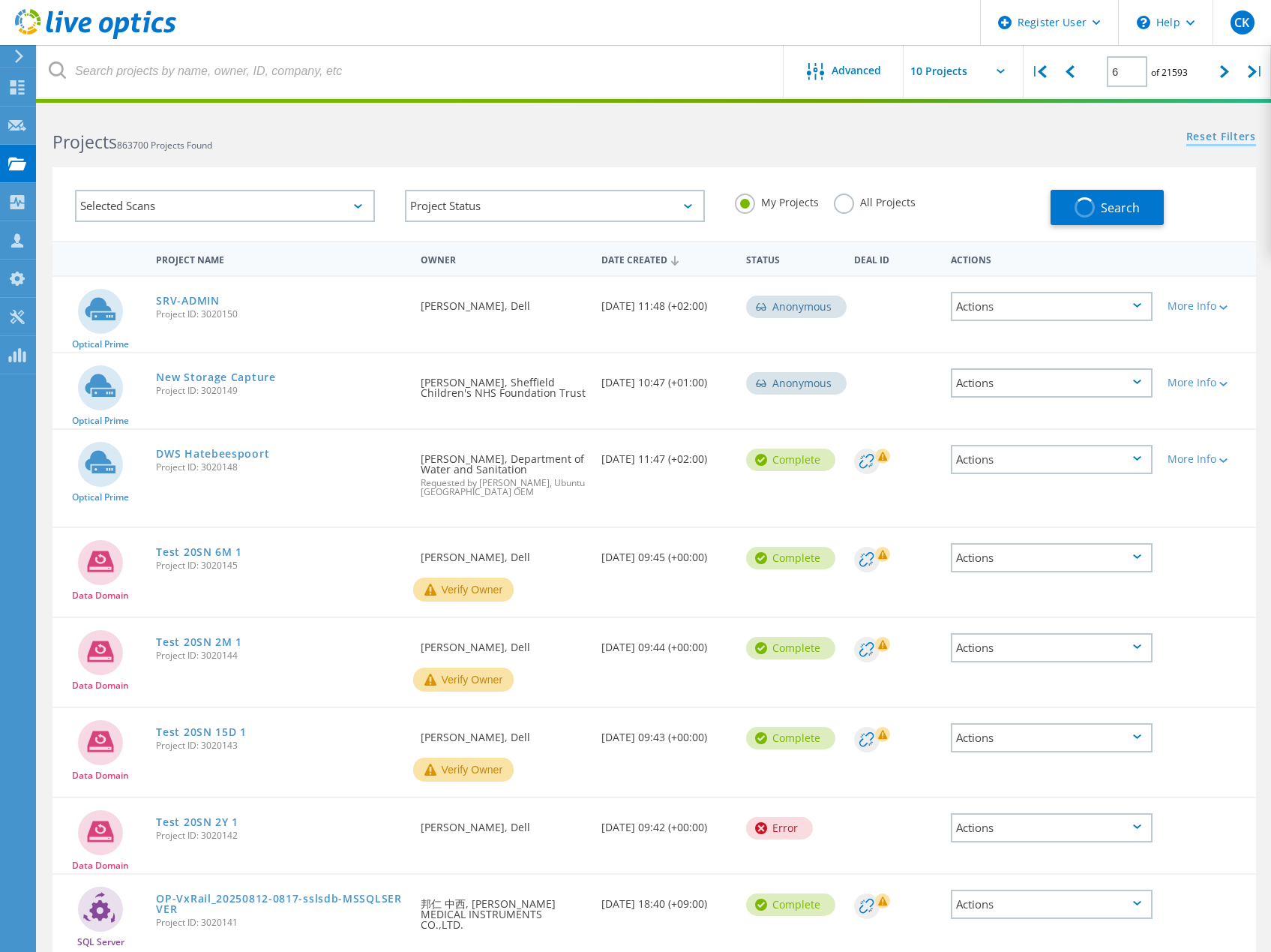
type input "1"
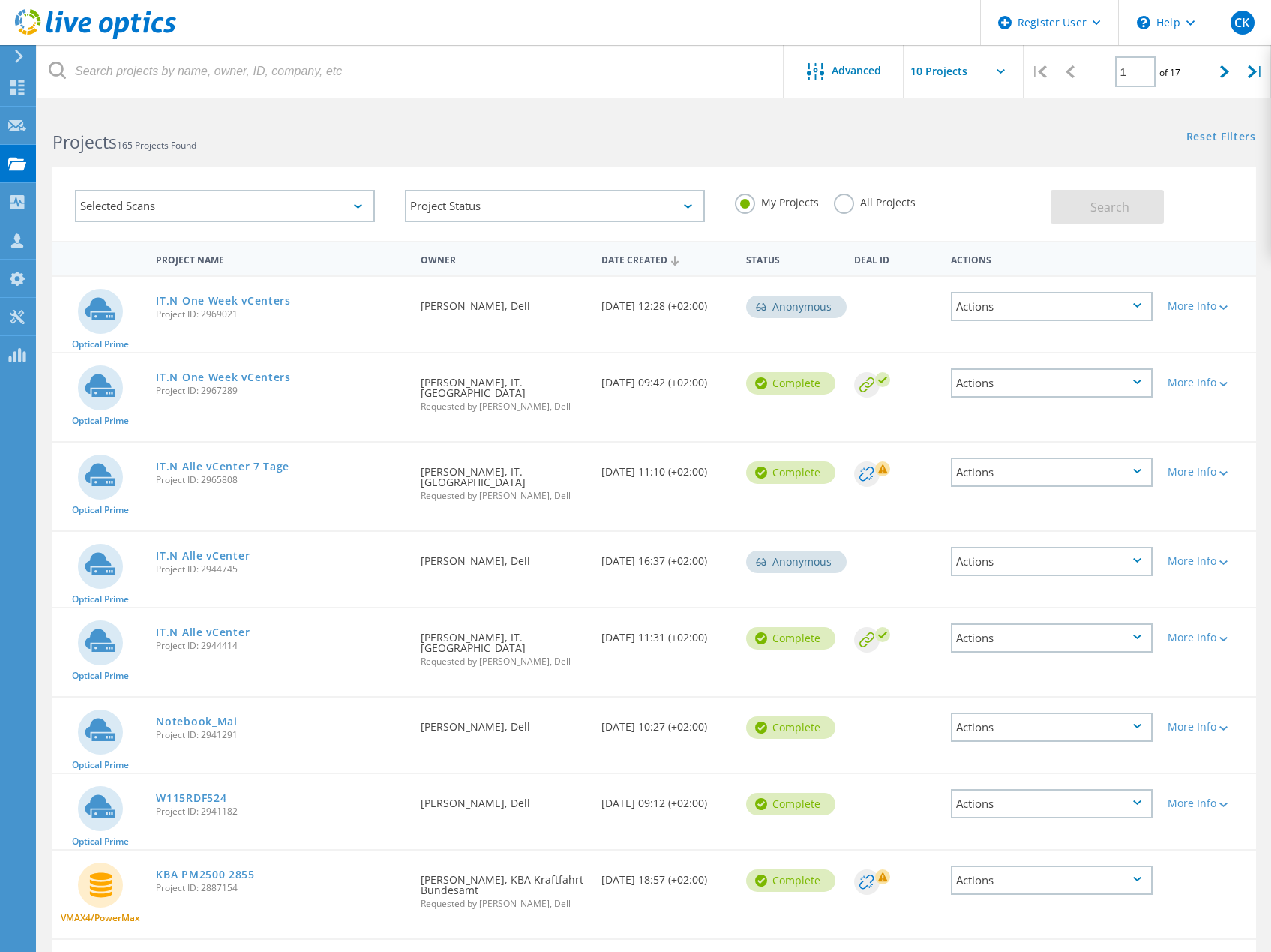
click at [847, 205] on label "All Projects" at bounding box center [875, 200] width 82 height 14
click at [0, 0] on input "All Projects" at bounding box center [0, 0] width 0 height 0
click at [1081, 208] on button "Search" at bounding box center [1107, 206] width 113 height 33
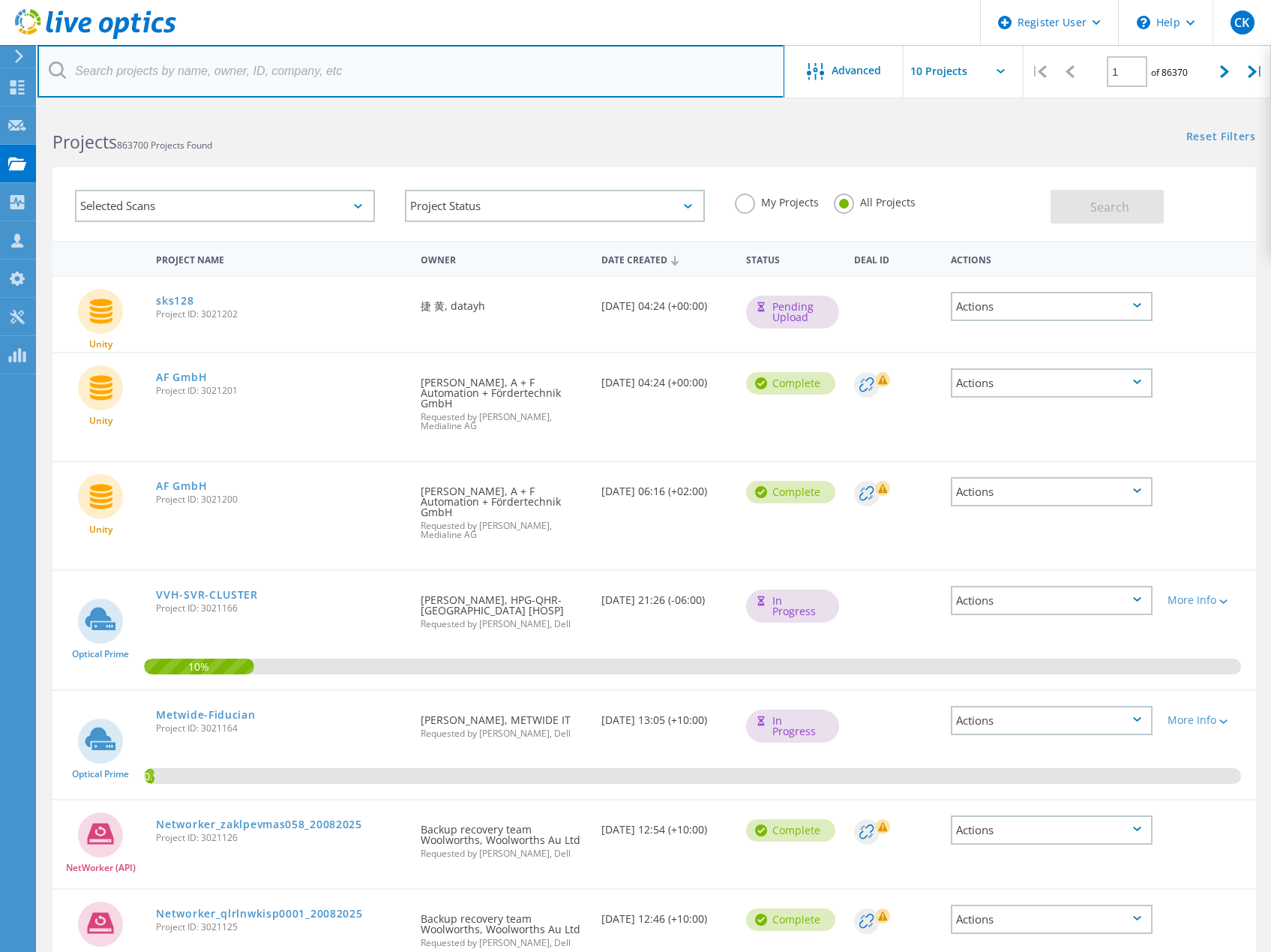
click at [408, 71] on input "text" at bounding box center [411, 71] width 747 height 53
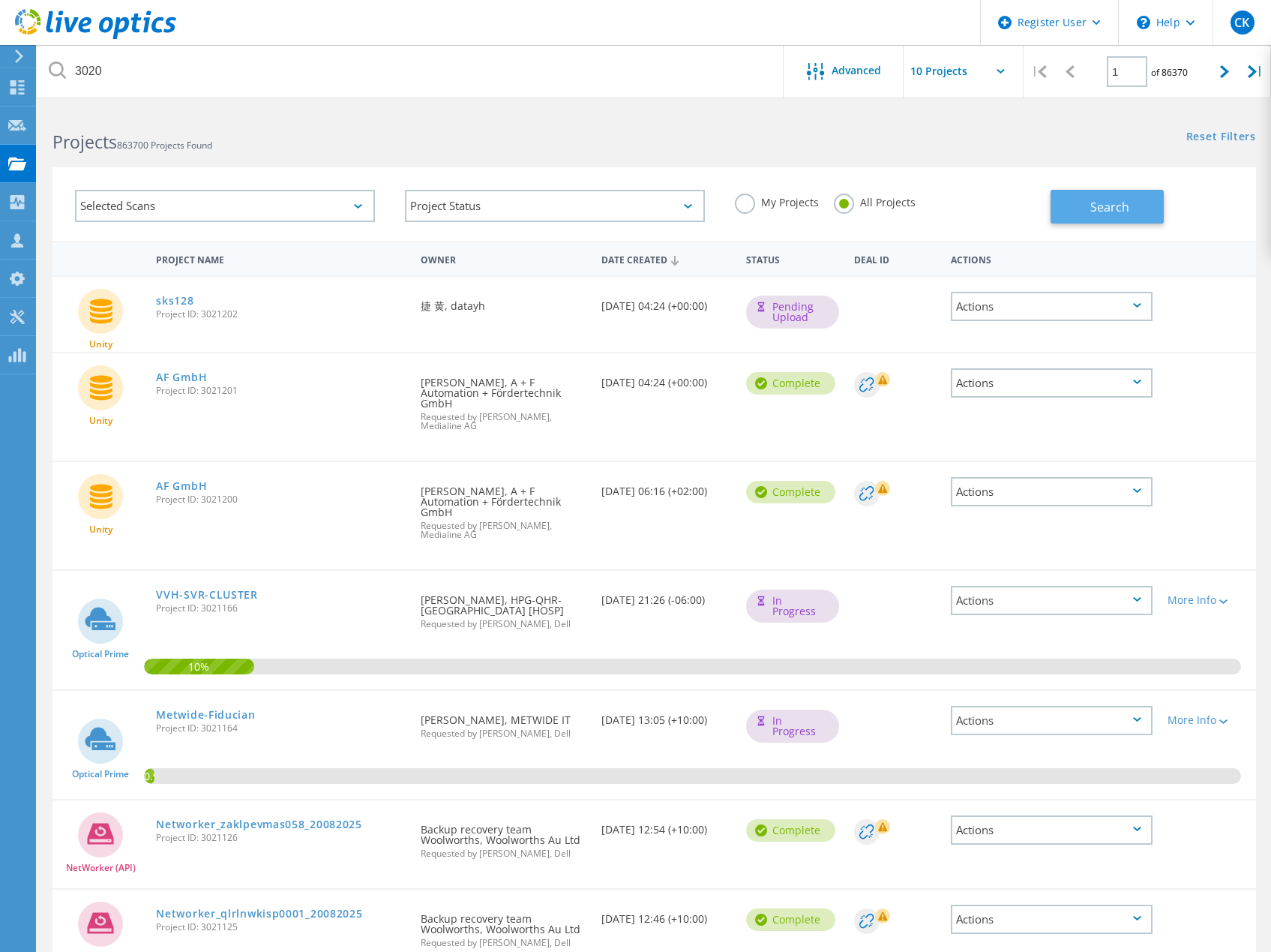
click at [1107, 208] on span "Search" at bounding box center [1110, 206] width 39 height 17
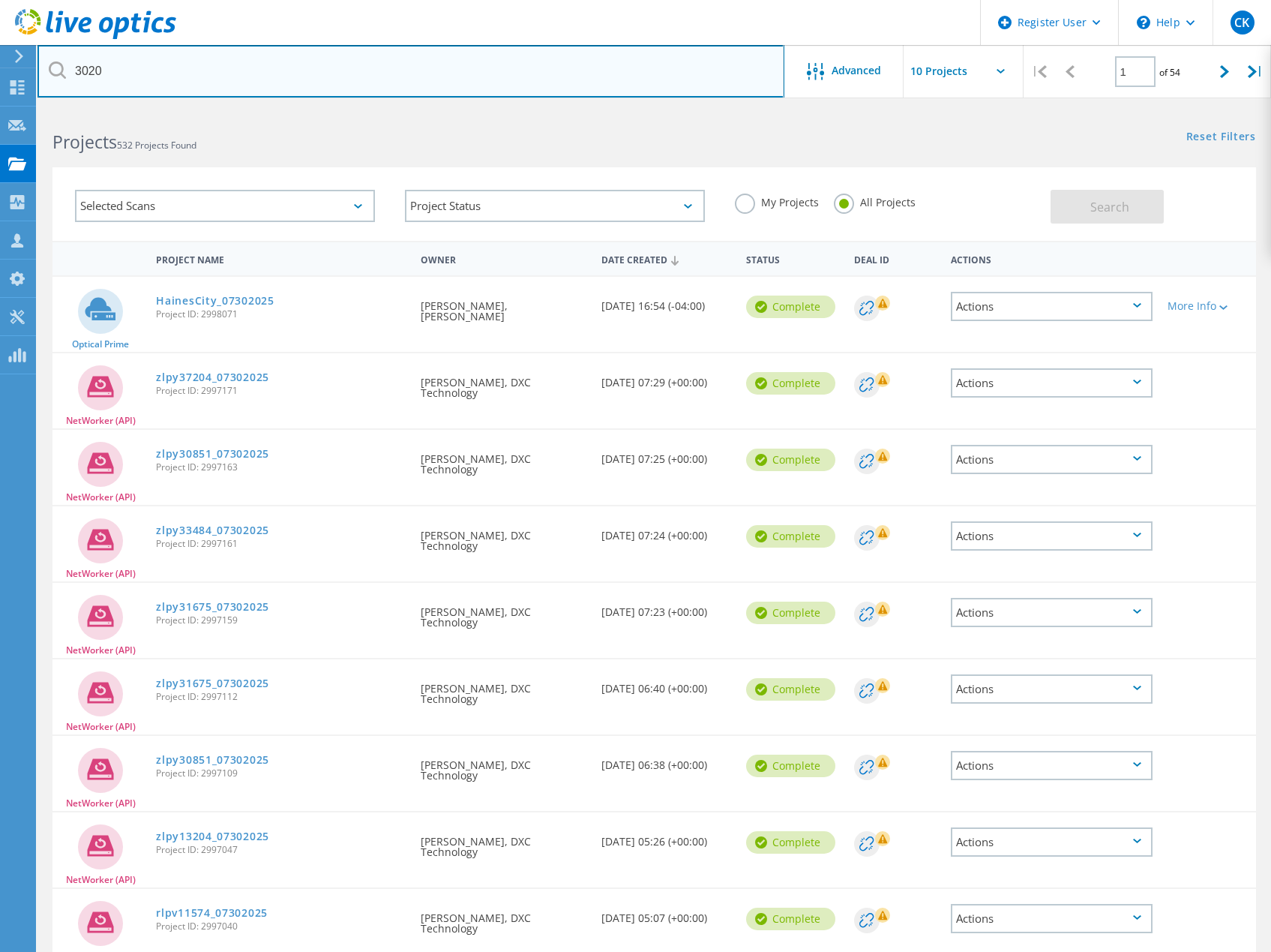
click at [290, 80] on input "3020" at bounding box center [411, 71] width 747 height 53
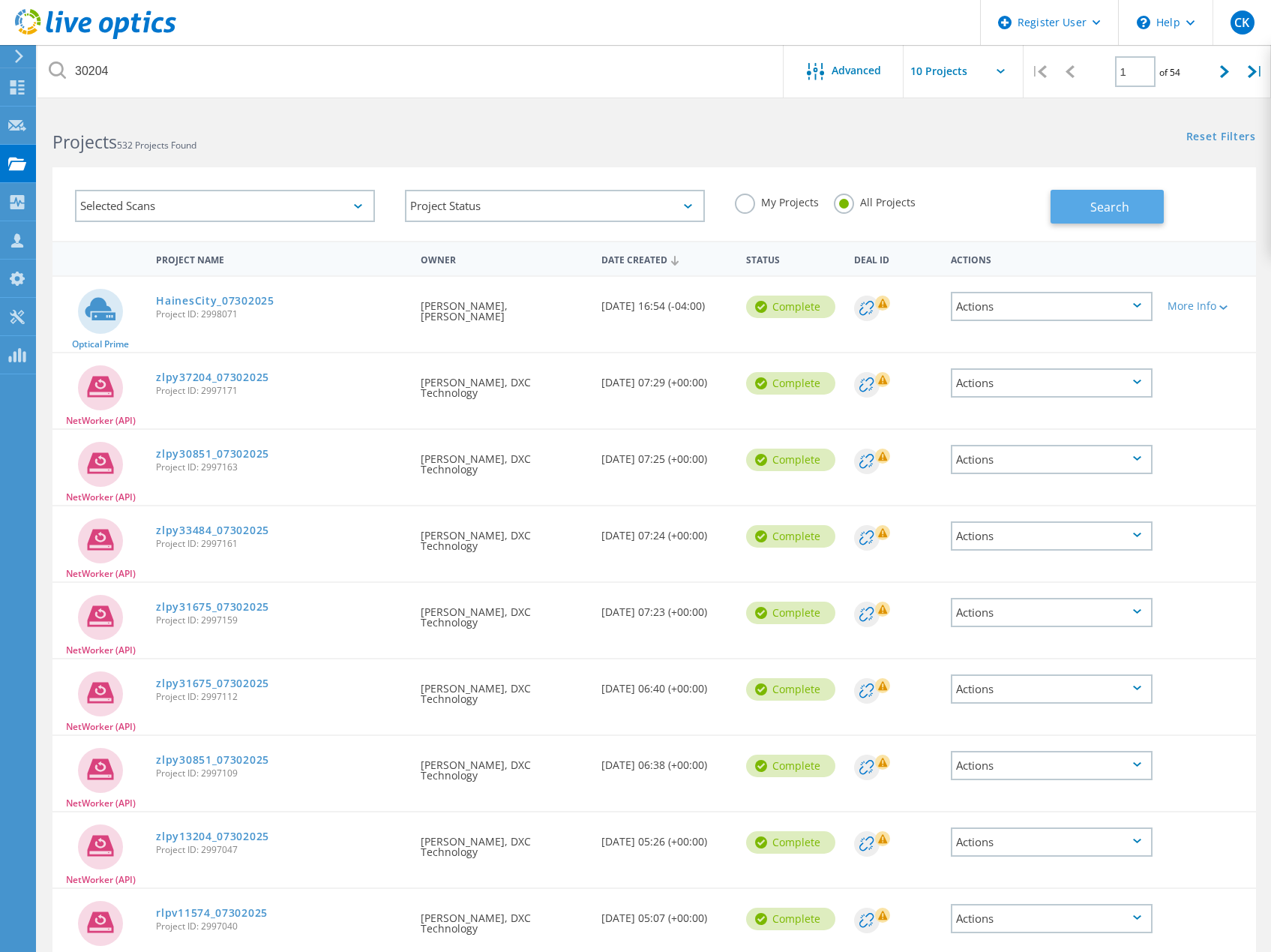
click at [1128, 213] on span "Search" at bounding box center [1110, 206] width 39 height 17
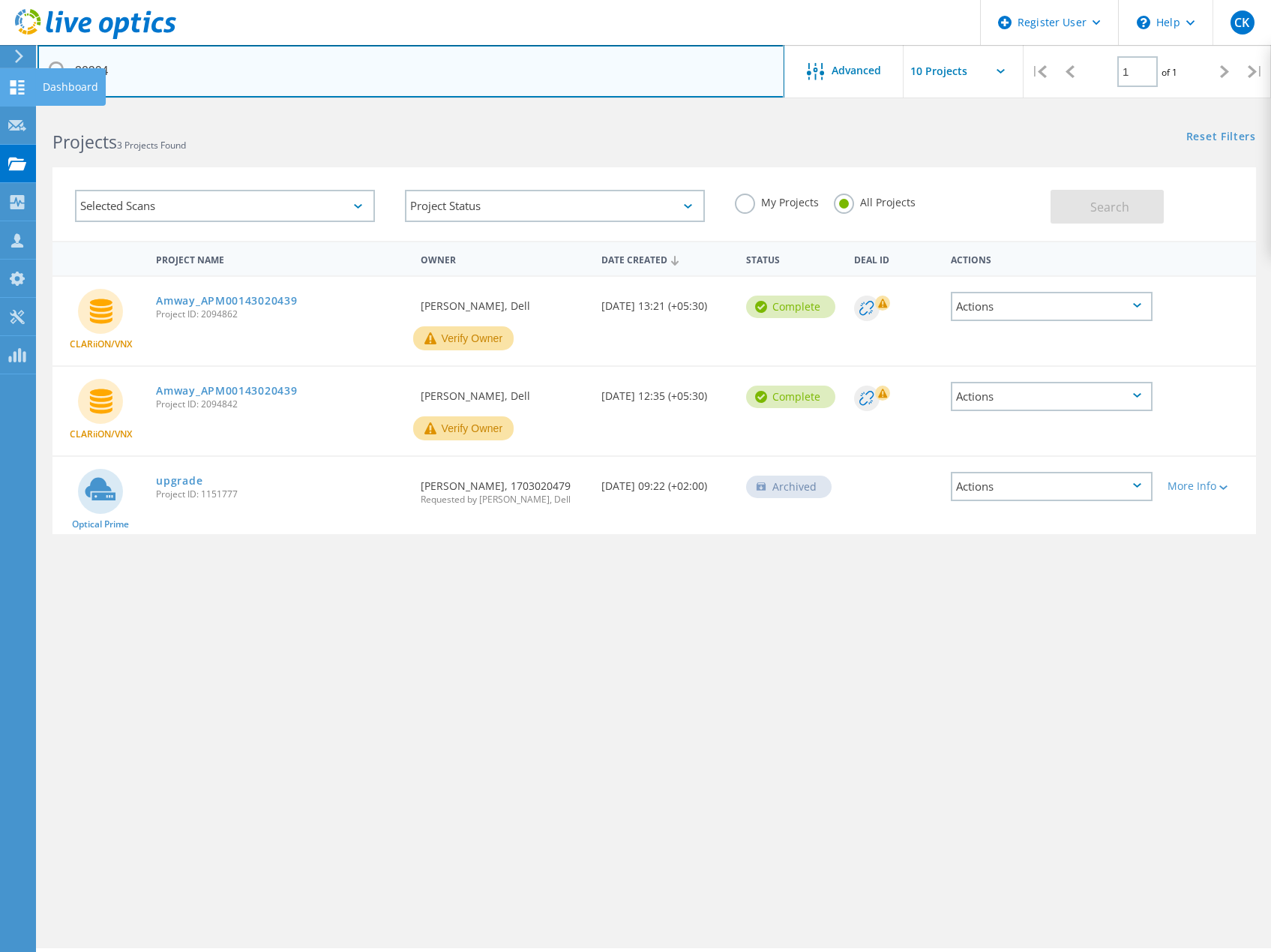
drag, startPoint x: 198, startPoint y: 67, endPoint x: 29, endPoint y: 79, distance: 169.4
click at [29, 109] on div "Register User \n Help Explore Helpful Articles Contact Support CK Dell User Car…" at bounding box center [635, 551] width 1271 height 884
type input "3"
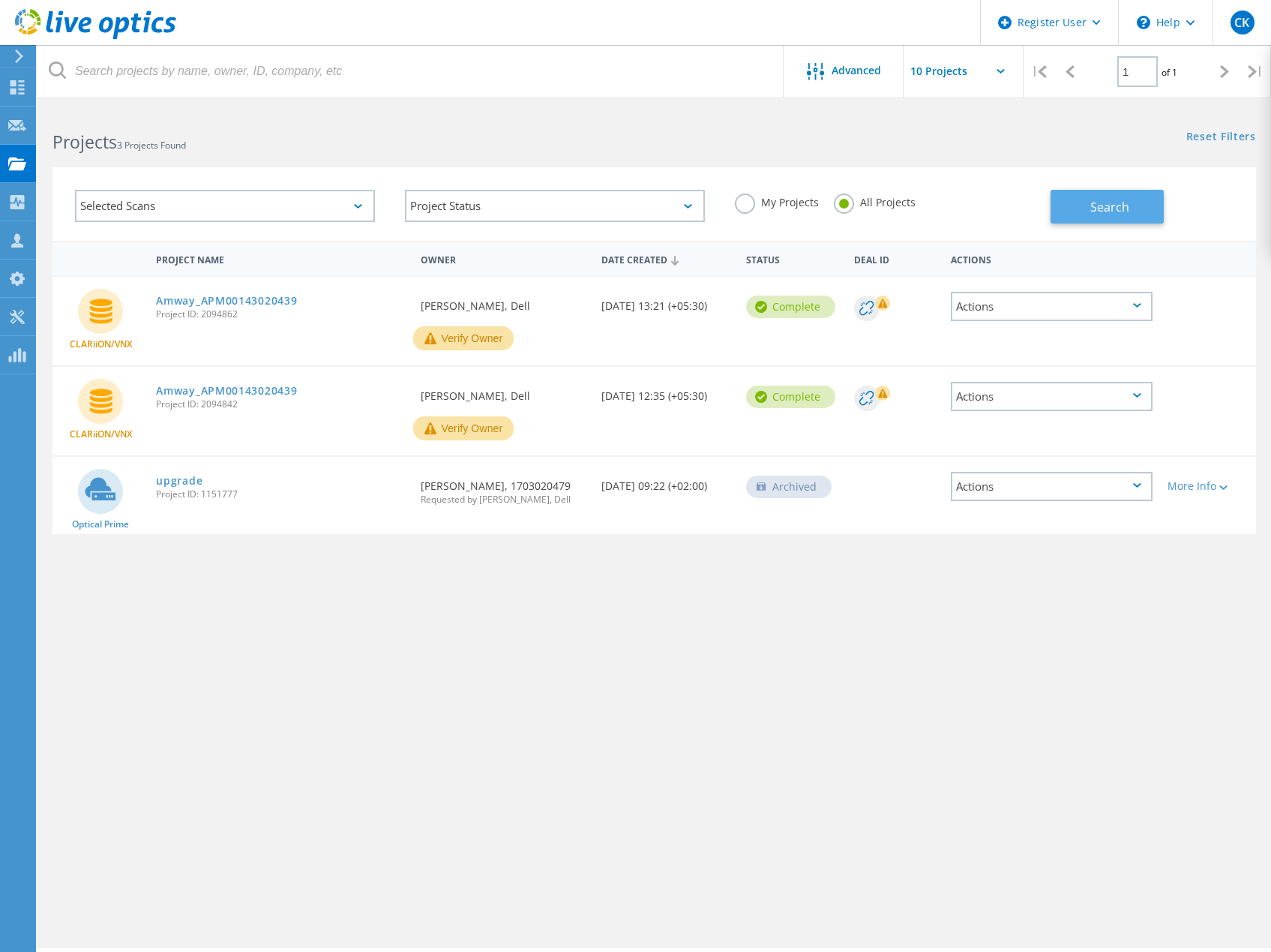
click at [1092, 213] on span "Search" at bounding box center [1110, 206] width 39 height 17
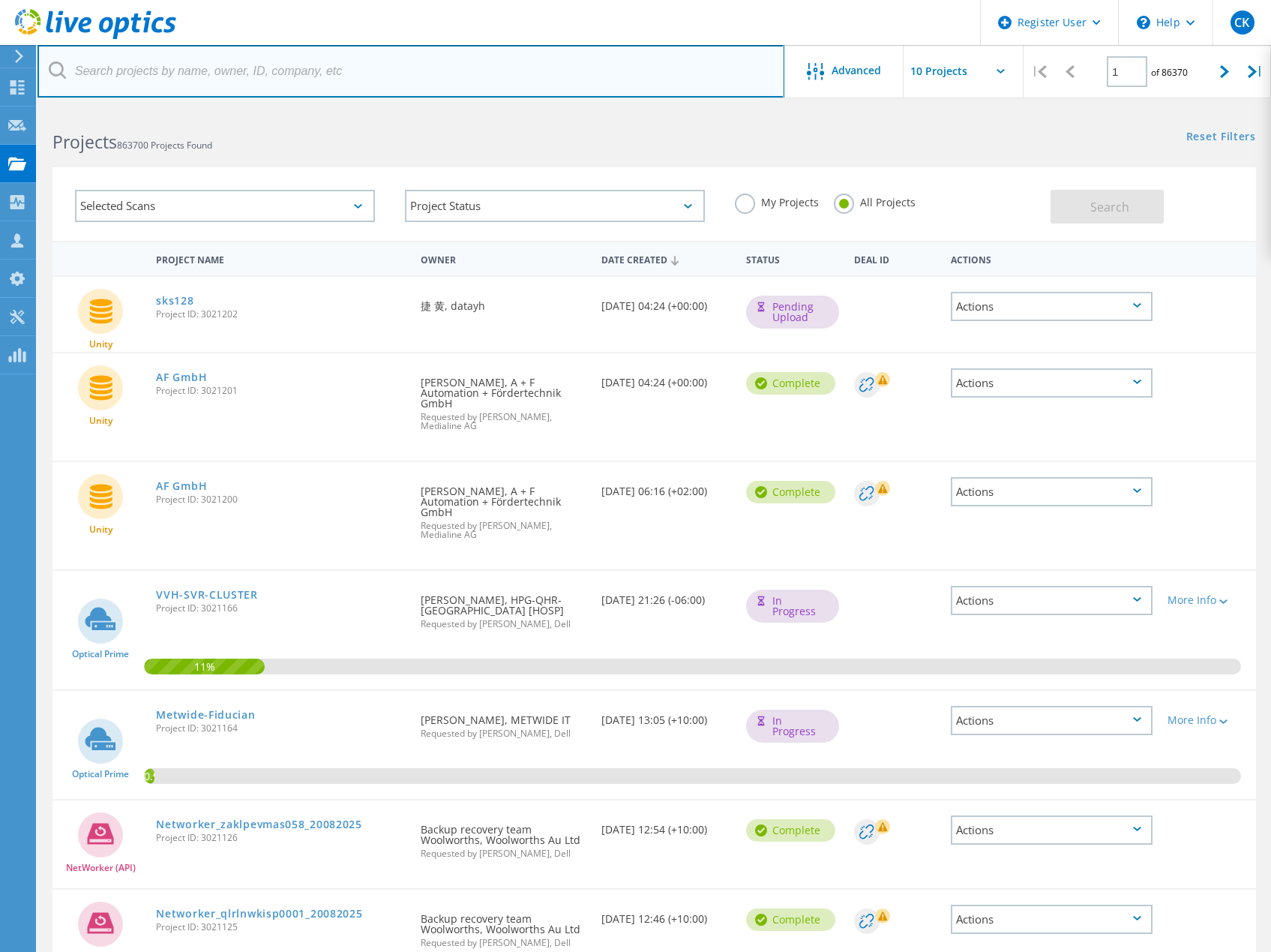
click at [344, 69] on input "text" at bounding box center [411, 71] width 747 height 53
type input "EUF"
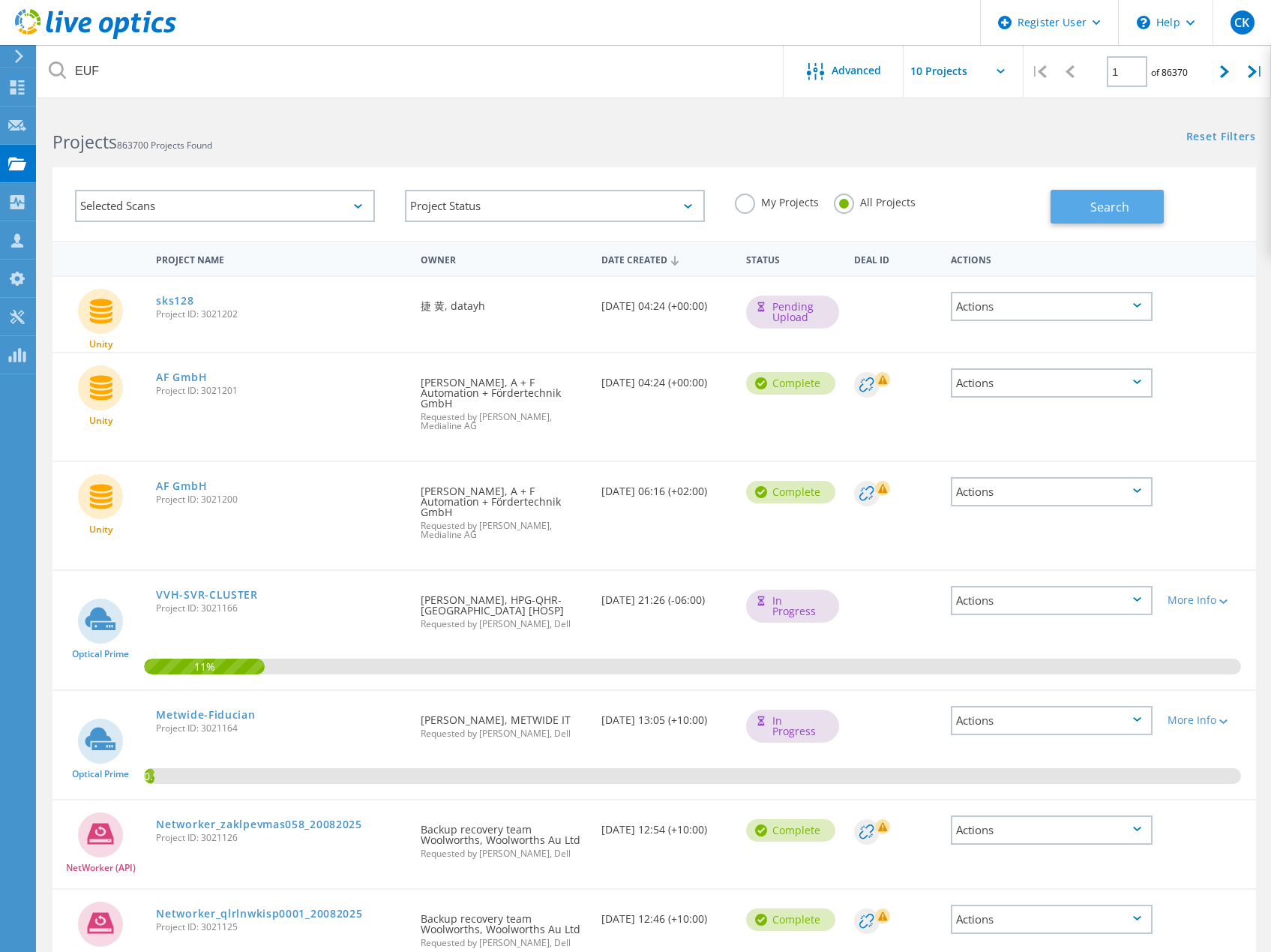
click at [1087, 209] on button "Search" at bounding box center [1107, 206] width 113 height 33
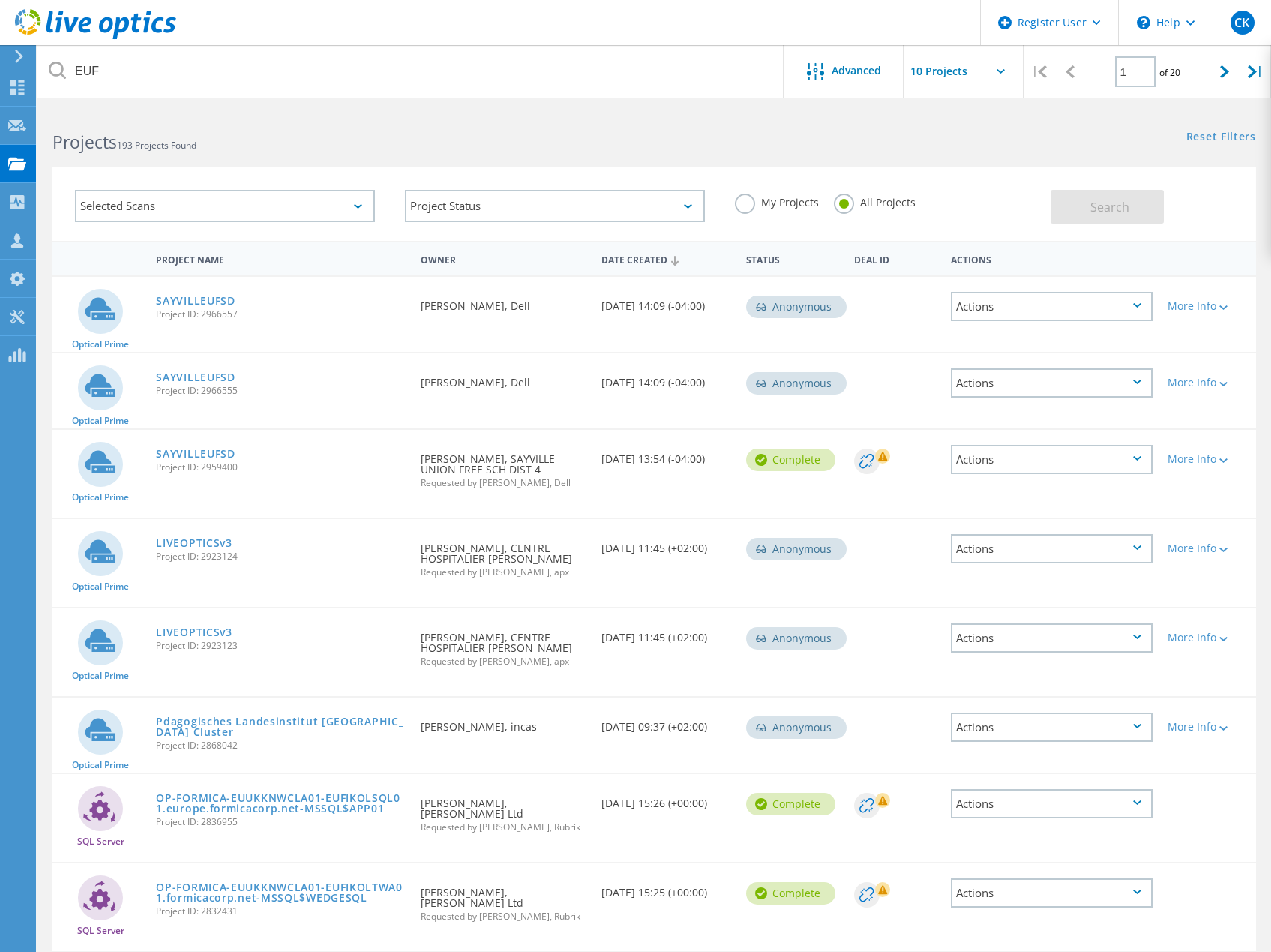
click at [989, 133] on div "Reset Filters Show Filters" at bounding box center [963, 123] width 617 height 28
click at [960, 75] on input "text" at bounding box center [979, 71] width 150 height 53
click at [968, 187] on div "Show 40 Projects" at bounding box center [979, 184] width 148 height 25
type input "Show 40 Projects"
click at [1218, 74] on div at bounding box center [1224, 71] width 31 height 54
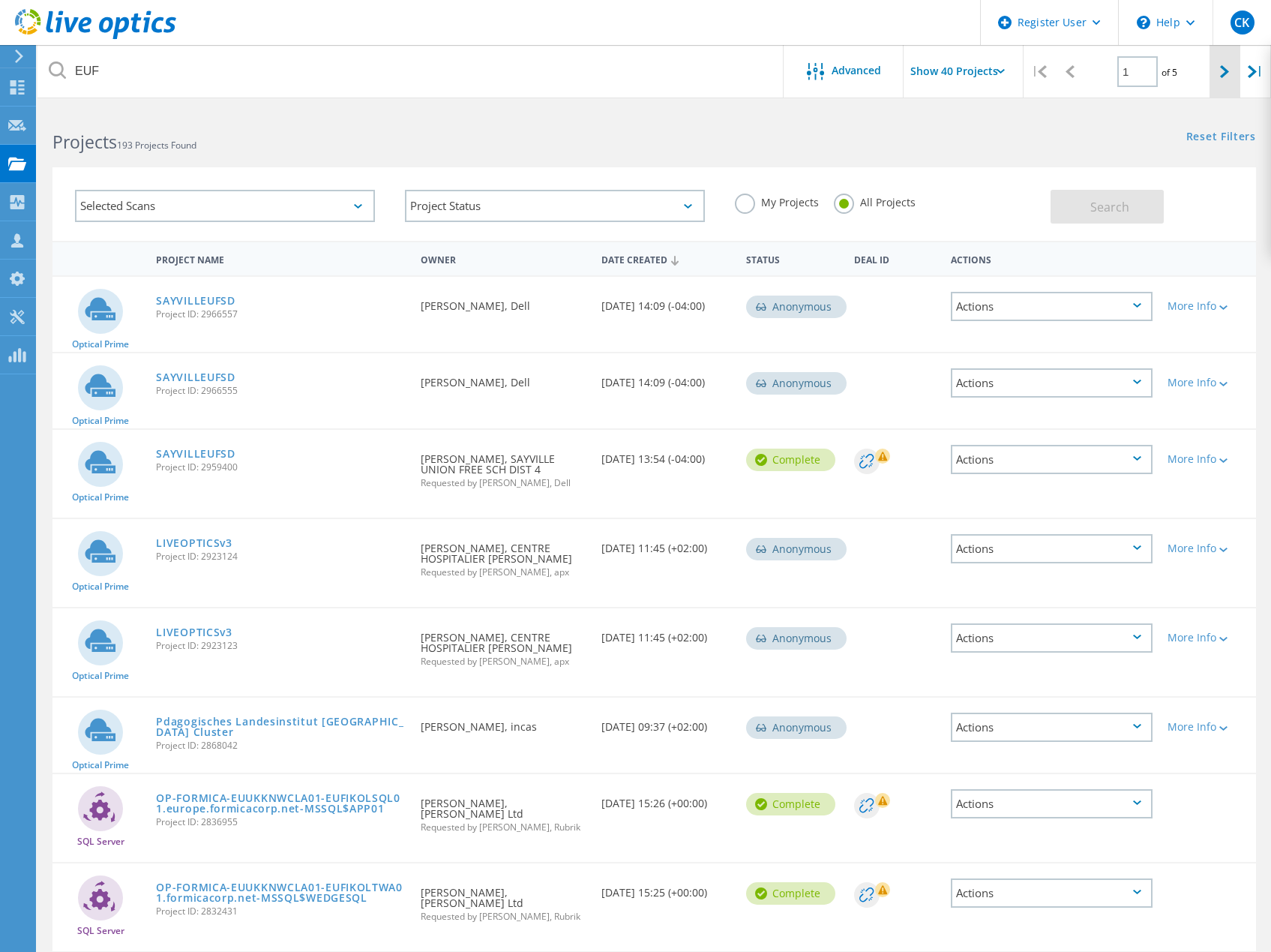
type input "2"
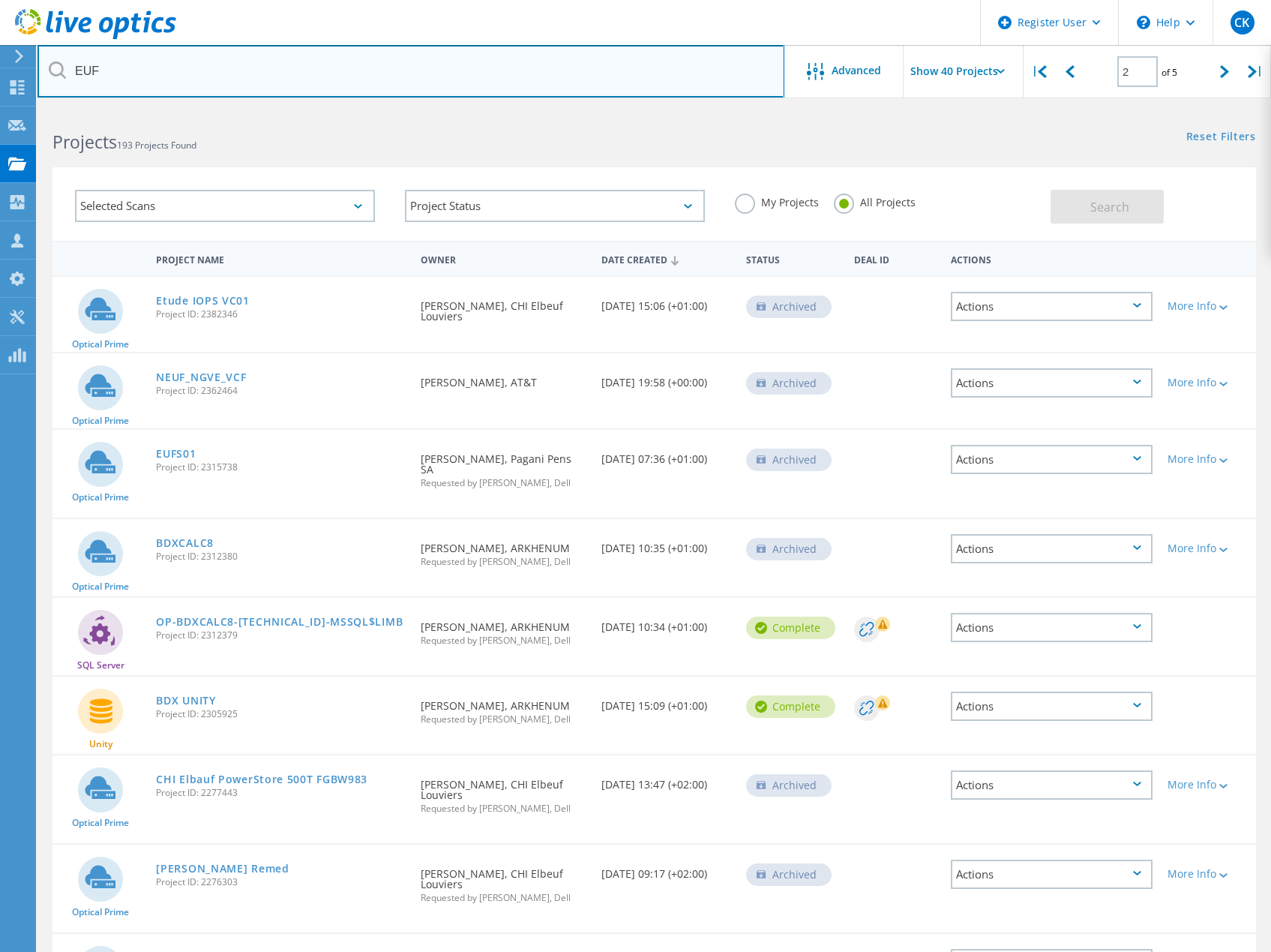
drag, startPoint x: 232, startPoint y: 87, endPoint x: 72, endPoint y: 85, distance: 160.0
click at [72, 85] on input "EUF" at bounding box center [411, 71] width 747 height 53
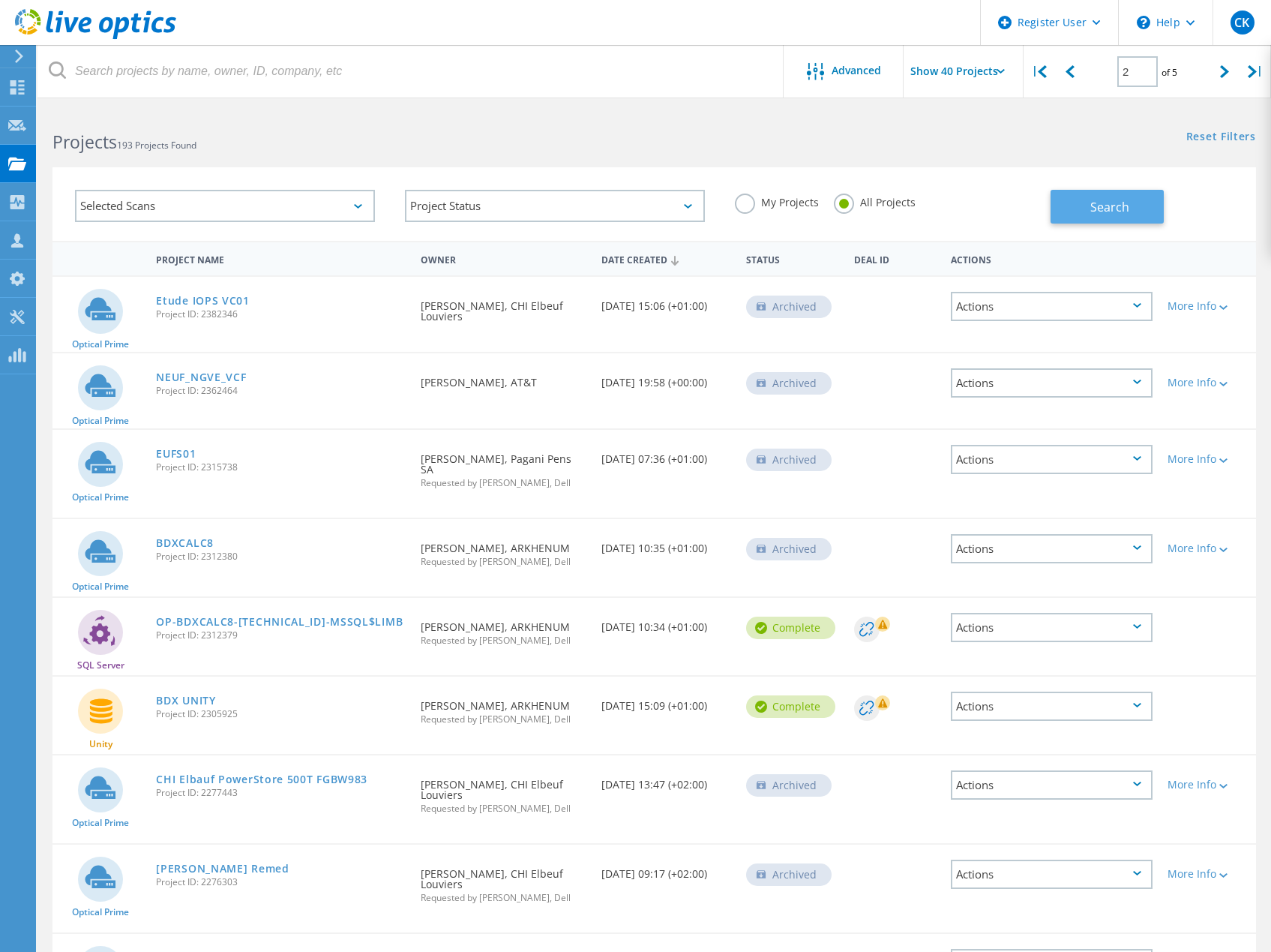
click at [1095, 194] on button "Search" at bounding box center [1107, 206] width 113 height 33
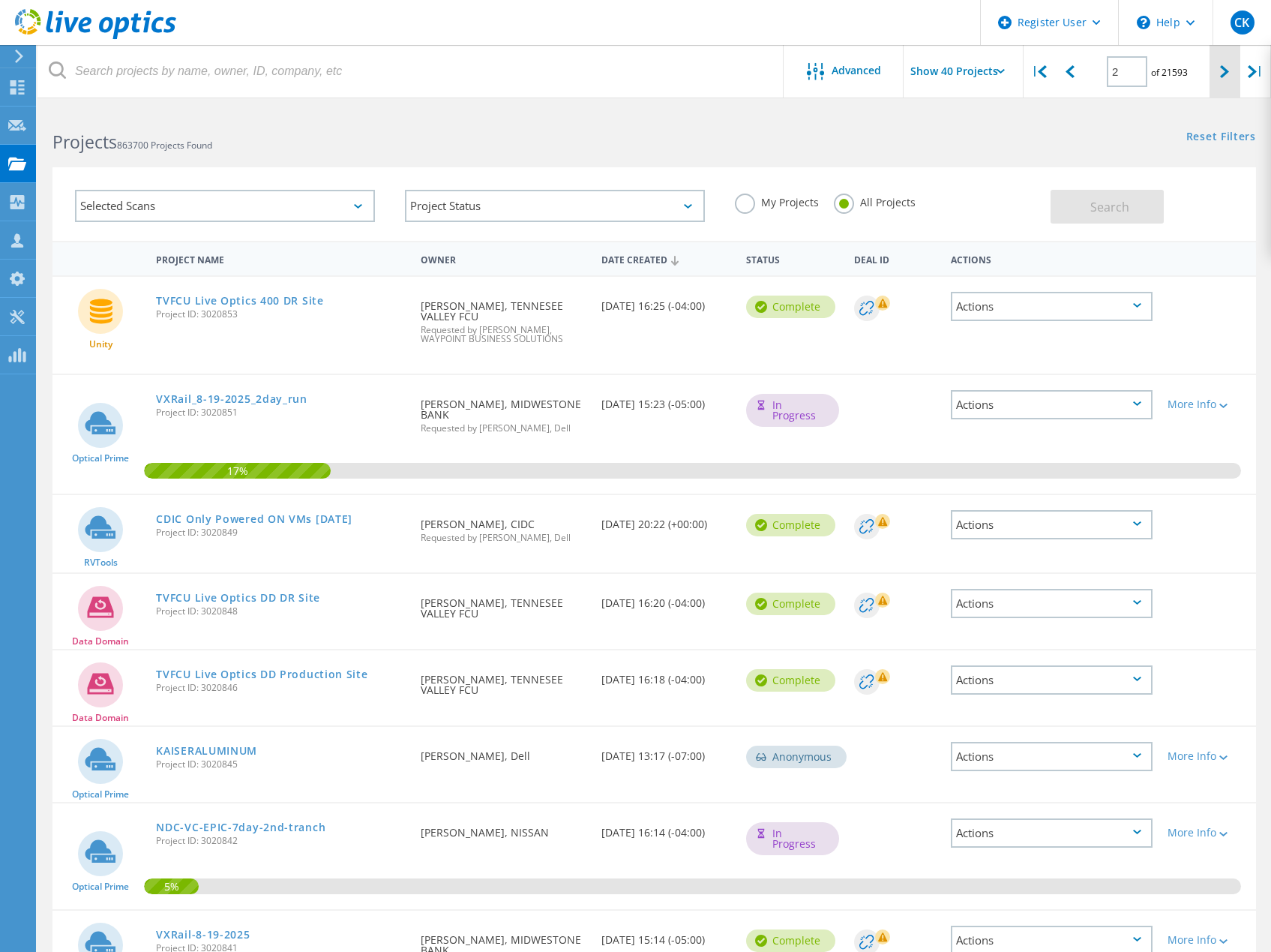
click at [1225, 71] on icon at bounding box center [1224, 71] width 9 height 13
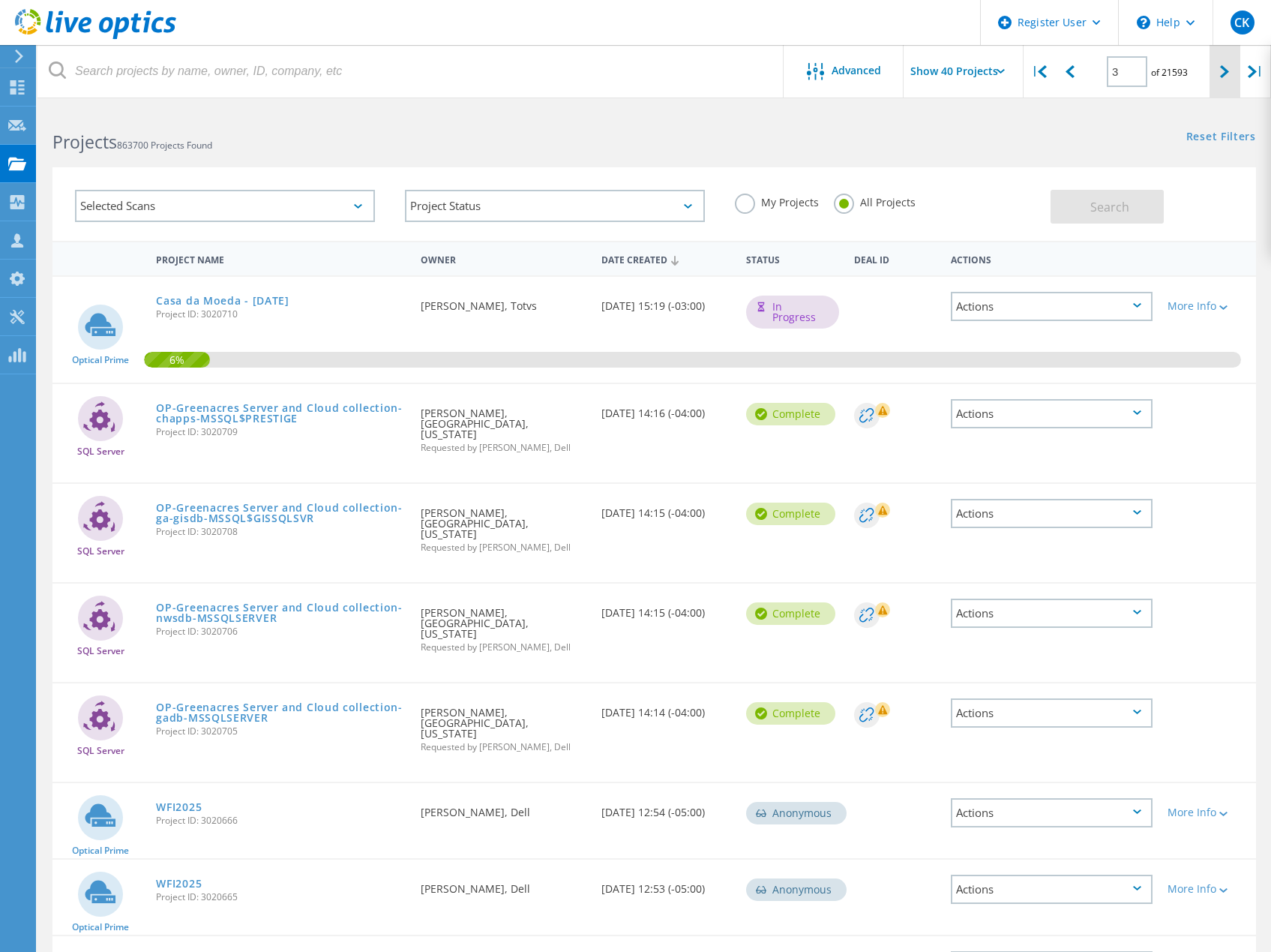
click at [1225, 71] on icon at bounding box center [1224, 71] width 9 height 13
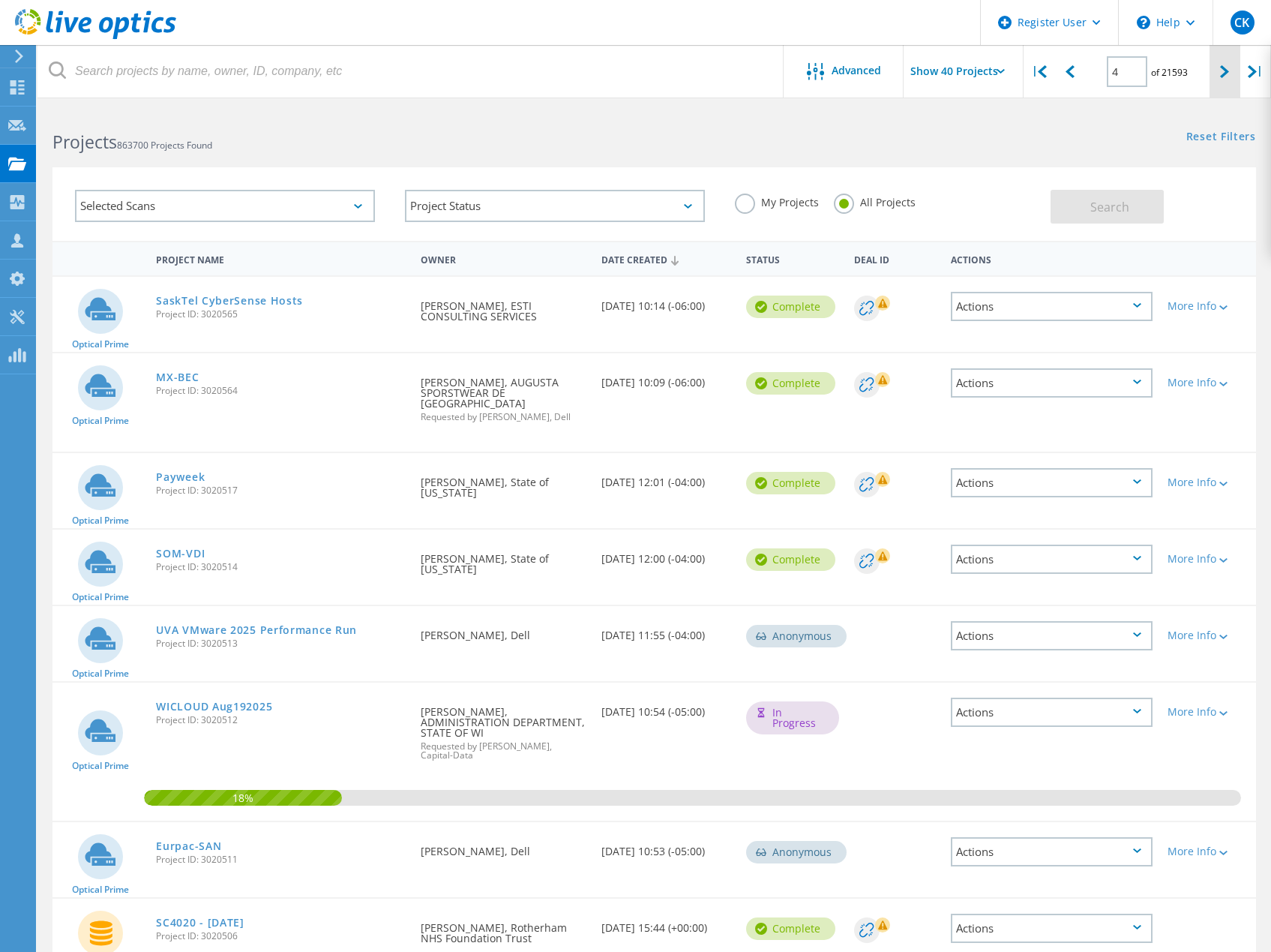
click at [1225, 71] on icon at bounding box center [1224, 71] width 9 height 13
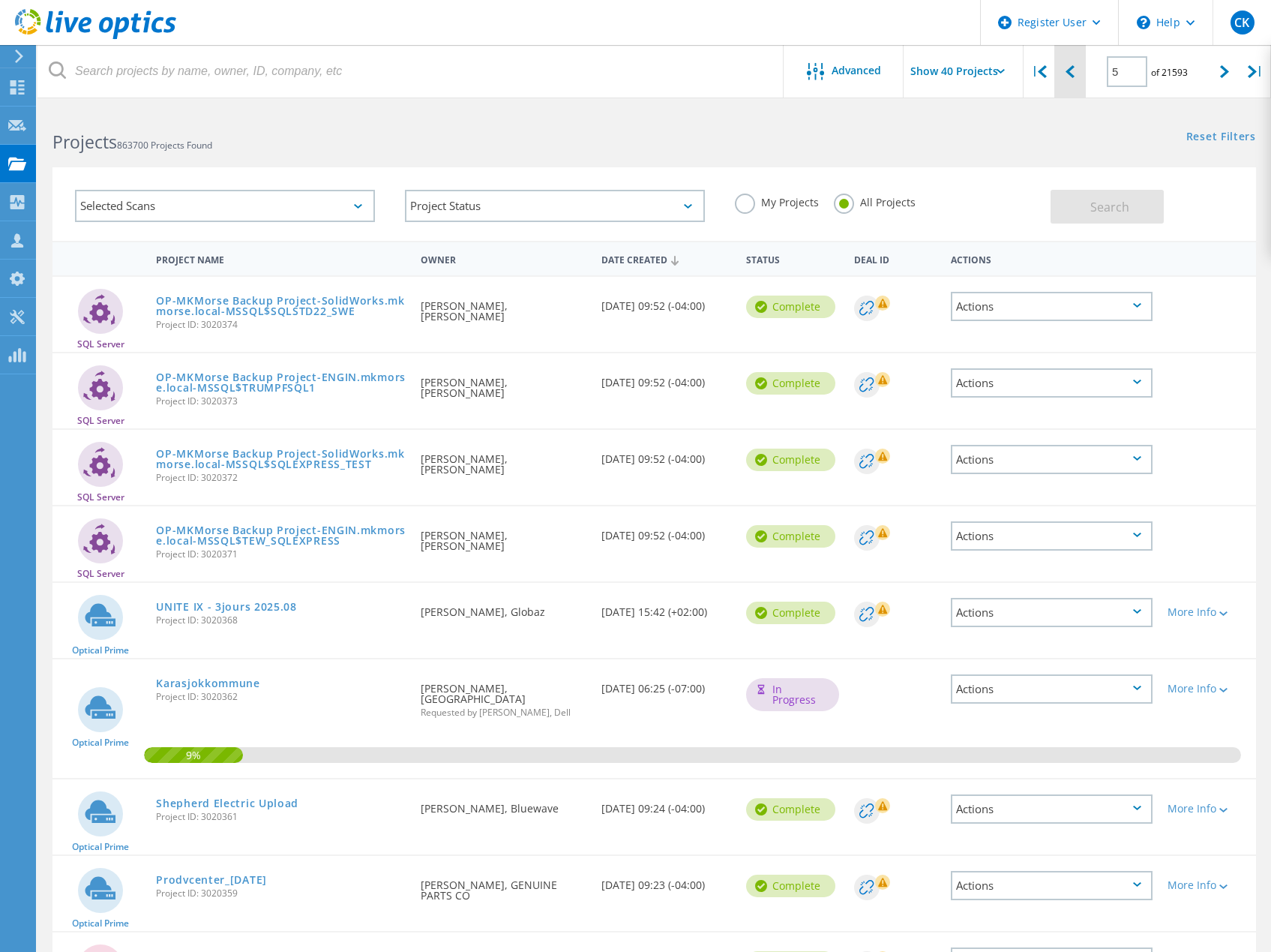
click at [1074, 75] on icon at bounding box center [1070, 71] width 9 height 13
type input "4"
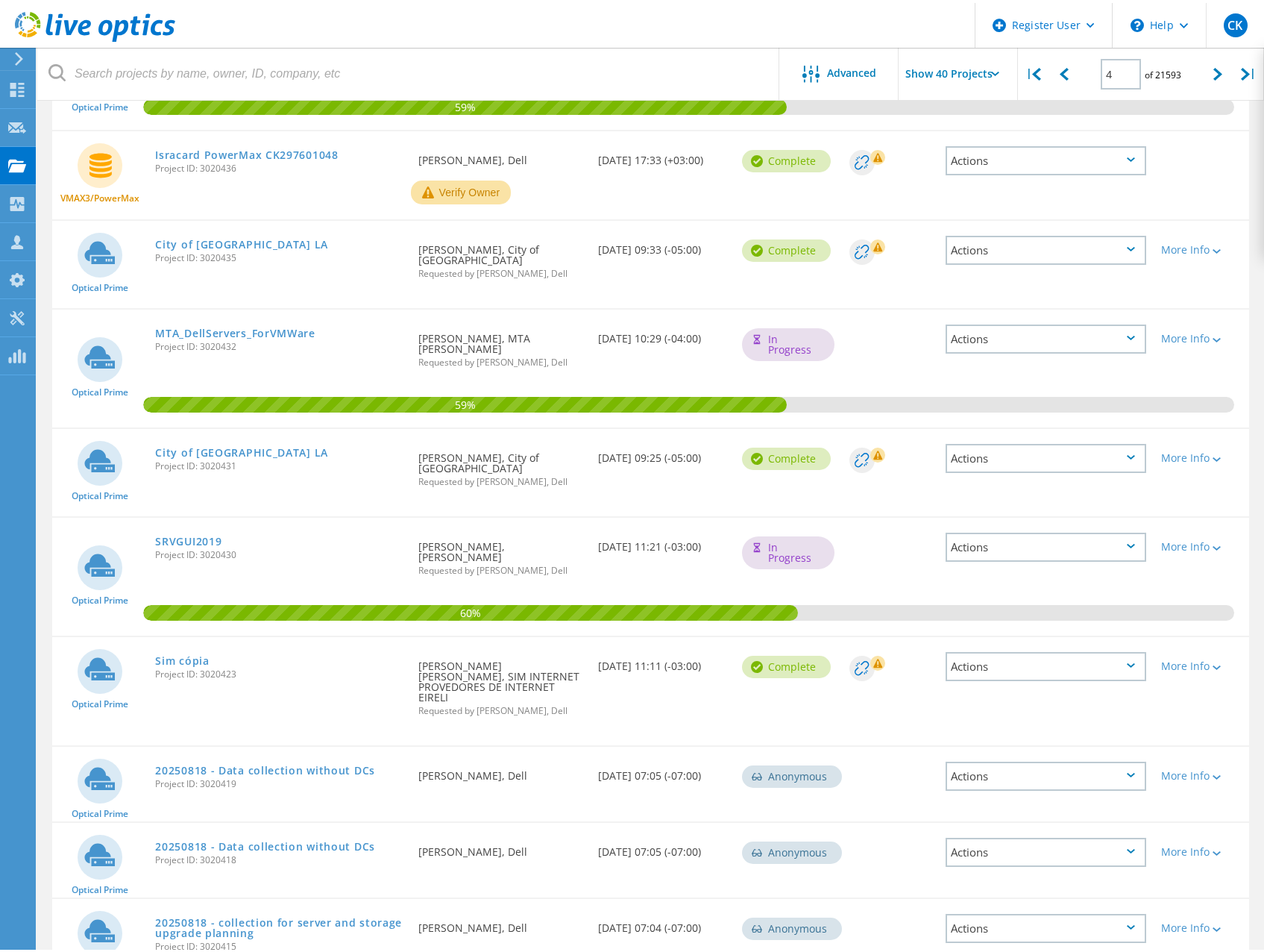
scroll to position [2681, 0]
